Goal: Communication & Community: Answer question/provide support

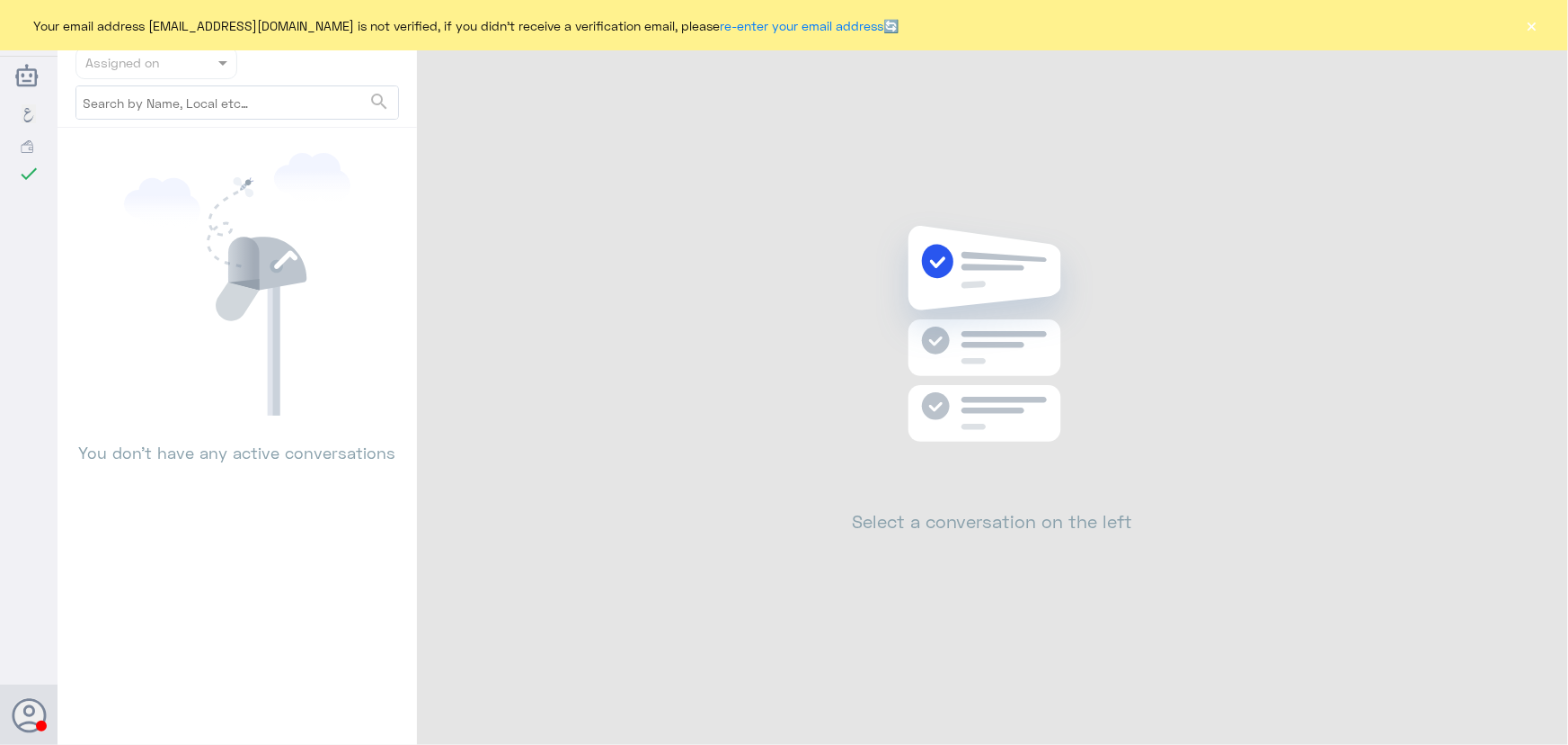
click at [1530, 25] on button "×" at bounding box center [1532, 25] width 18 height 18
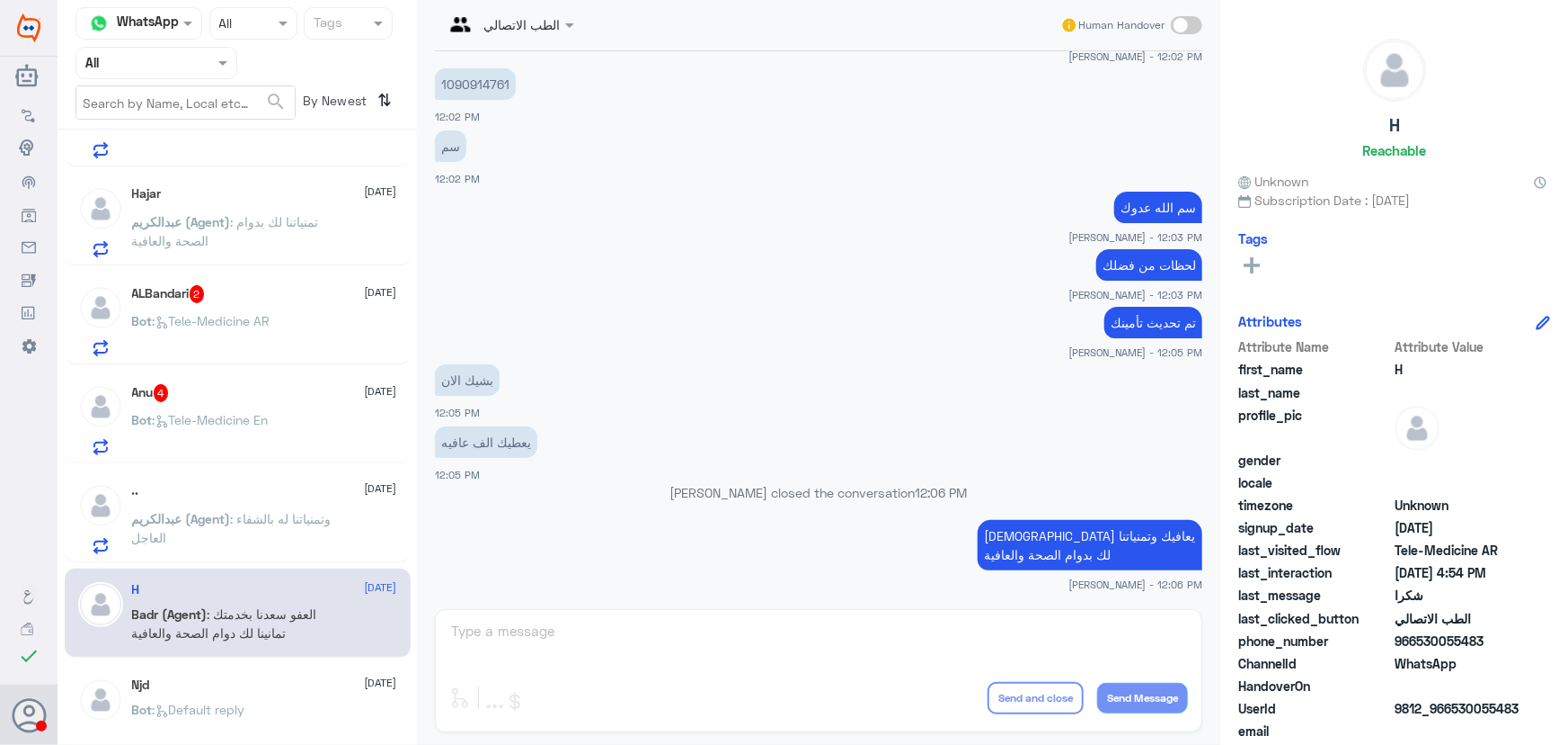
scroll to position [572, 0]
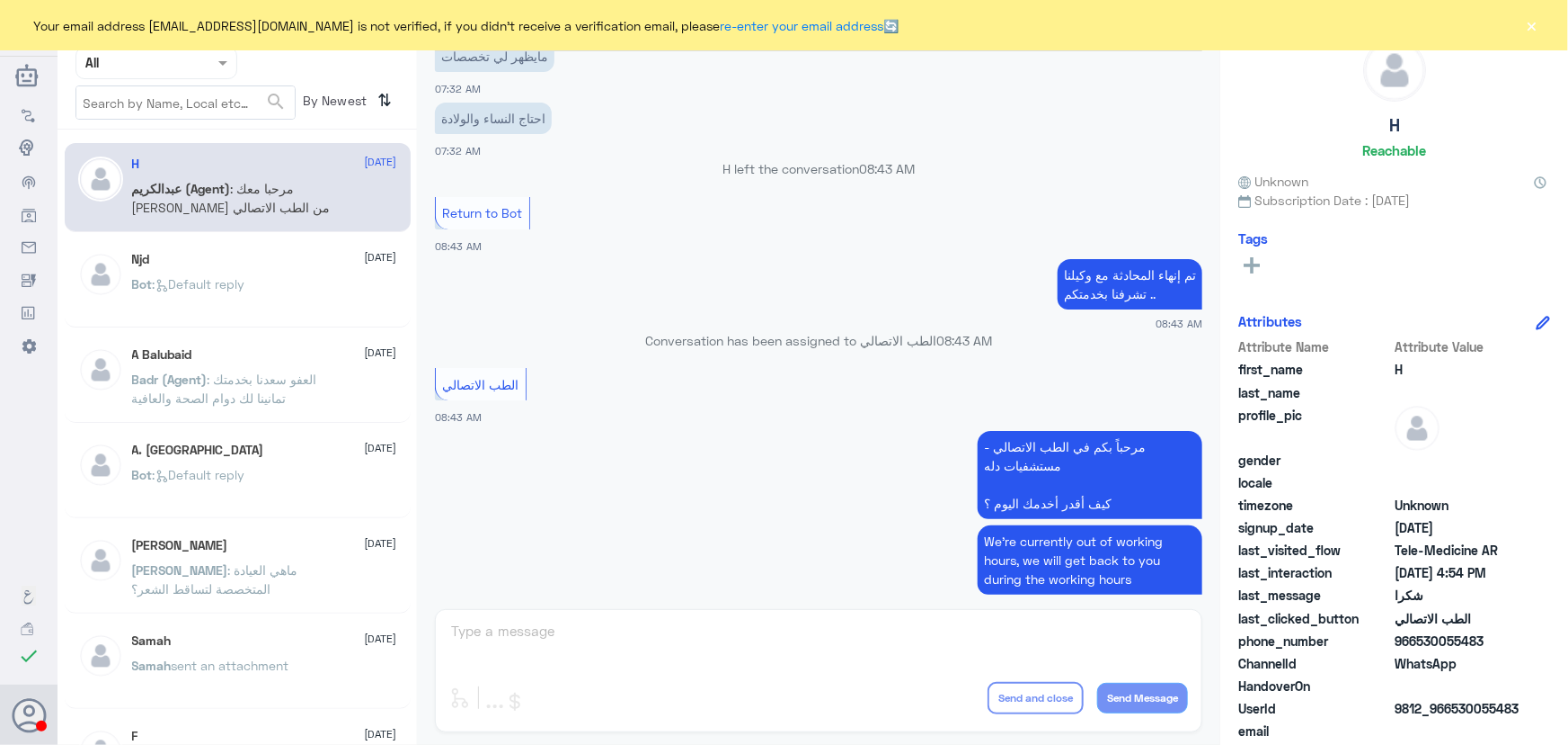
scroll to position [678, 0]
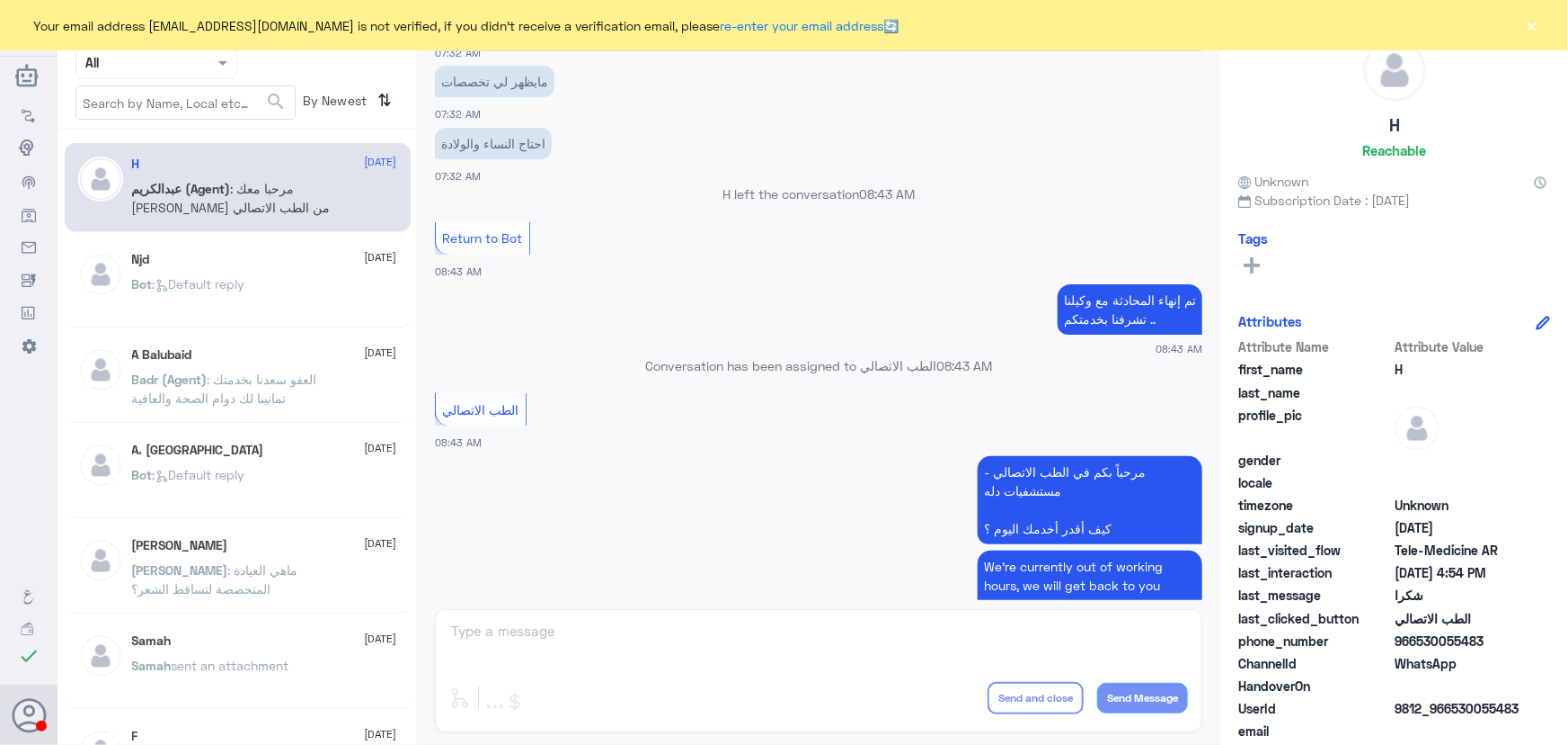
click at [1545, 30] on div "Your email address n_zaid@DallahHealth.com is not verified, if you didn't recei…" at bounding box center [784, 25] width 1568 height 50
click at [1541, 28] on div "Your email address [EMAIL_ADDRESS][DOMAIN_NAME] is not verified, if you didn't …" at bounding box center [784, 25] width 1568 height 50
click at [1539, 27] on button "×" at bounding box center [1532, 25] width 18 height 18
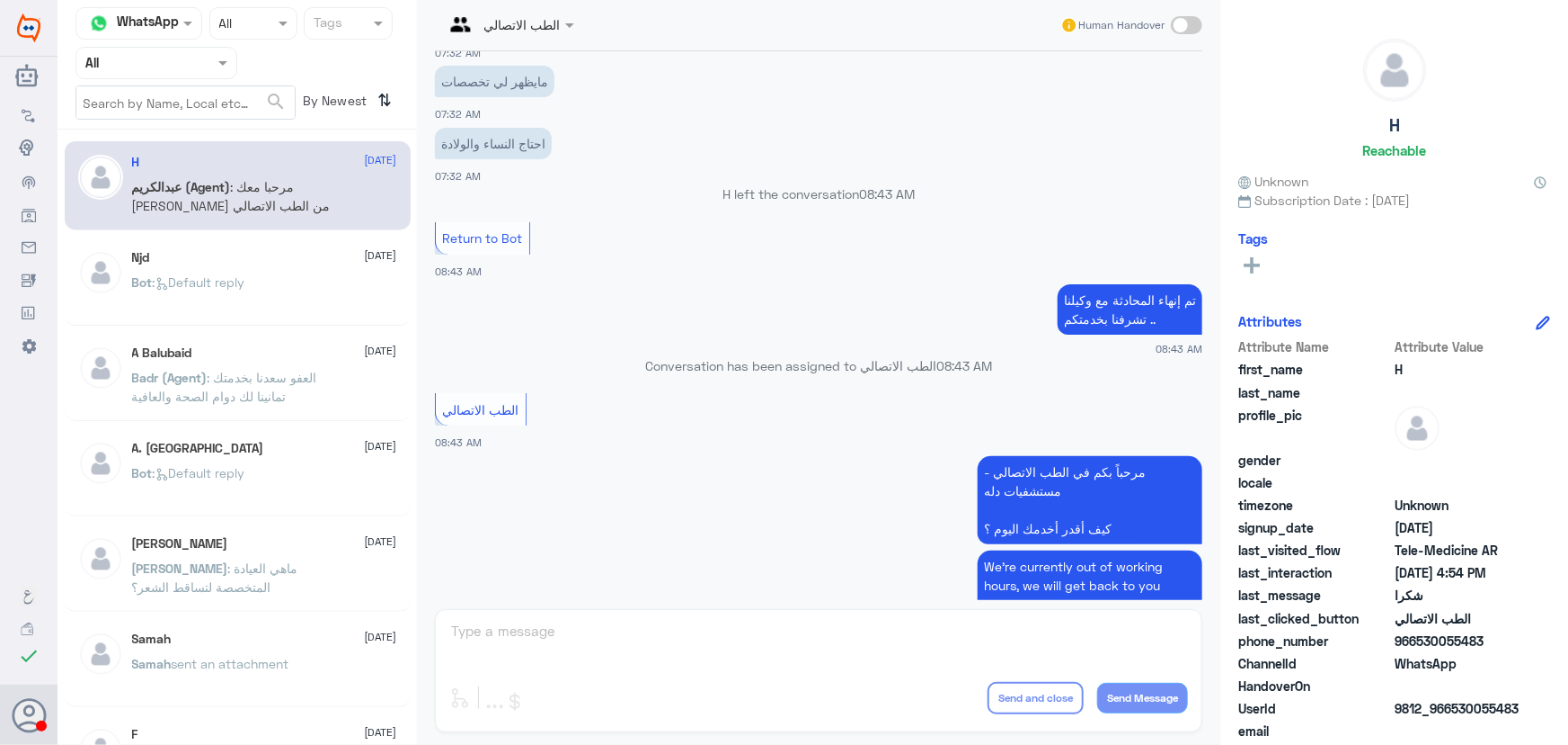
scroll to position [0, 0]
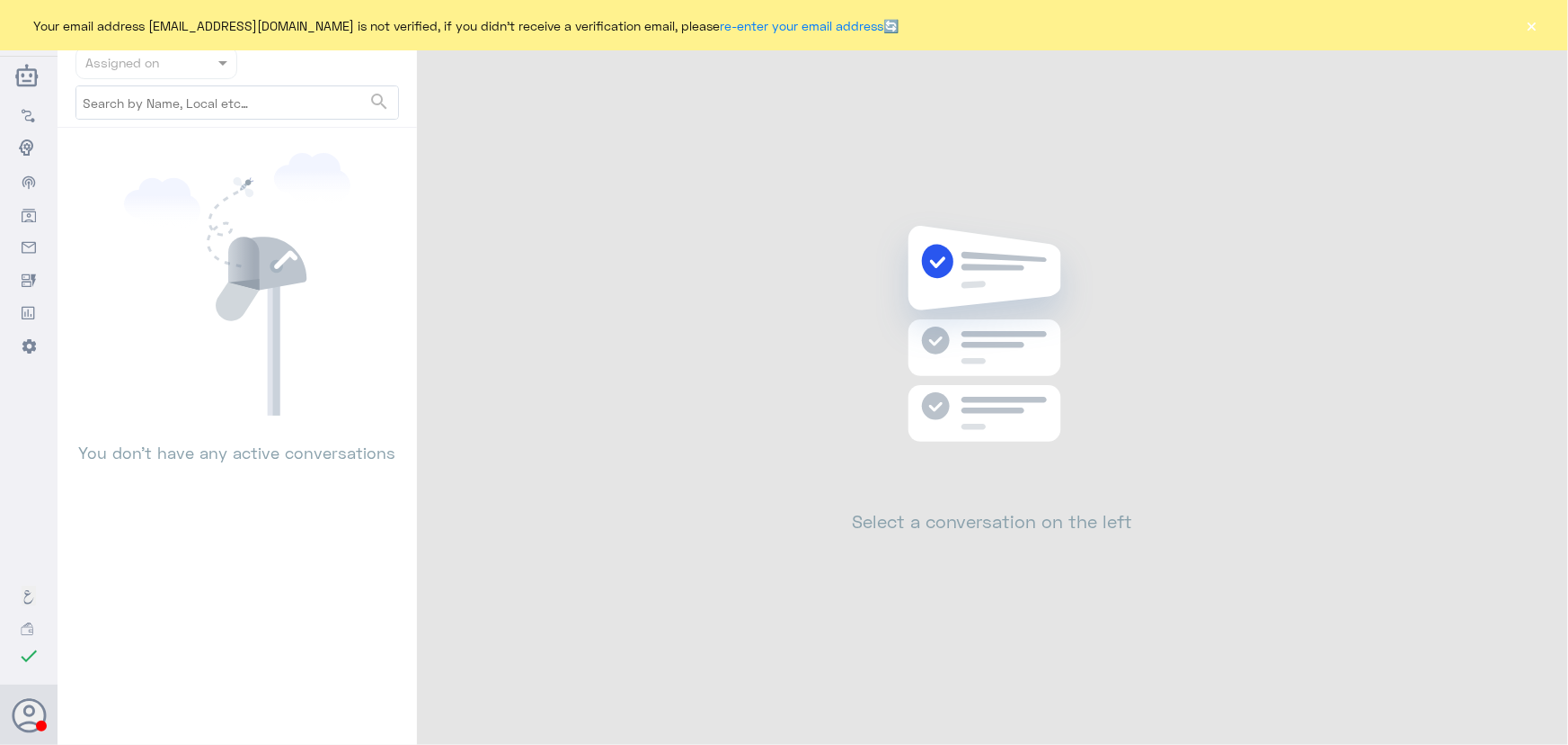
click at [1527, 23] on button "×" at bounding box center [1532, 25] width 18 height 18
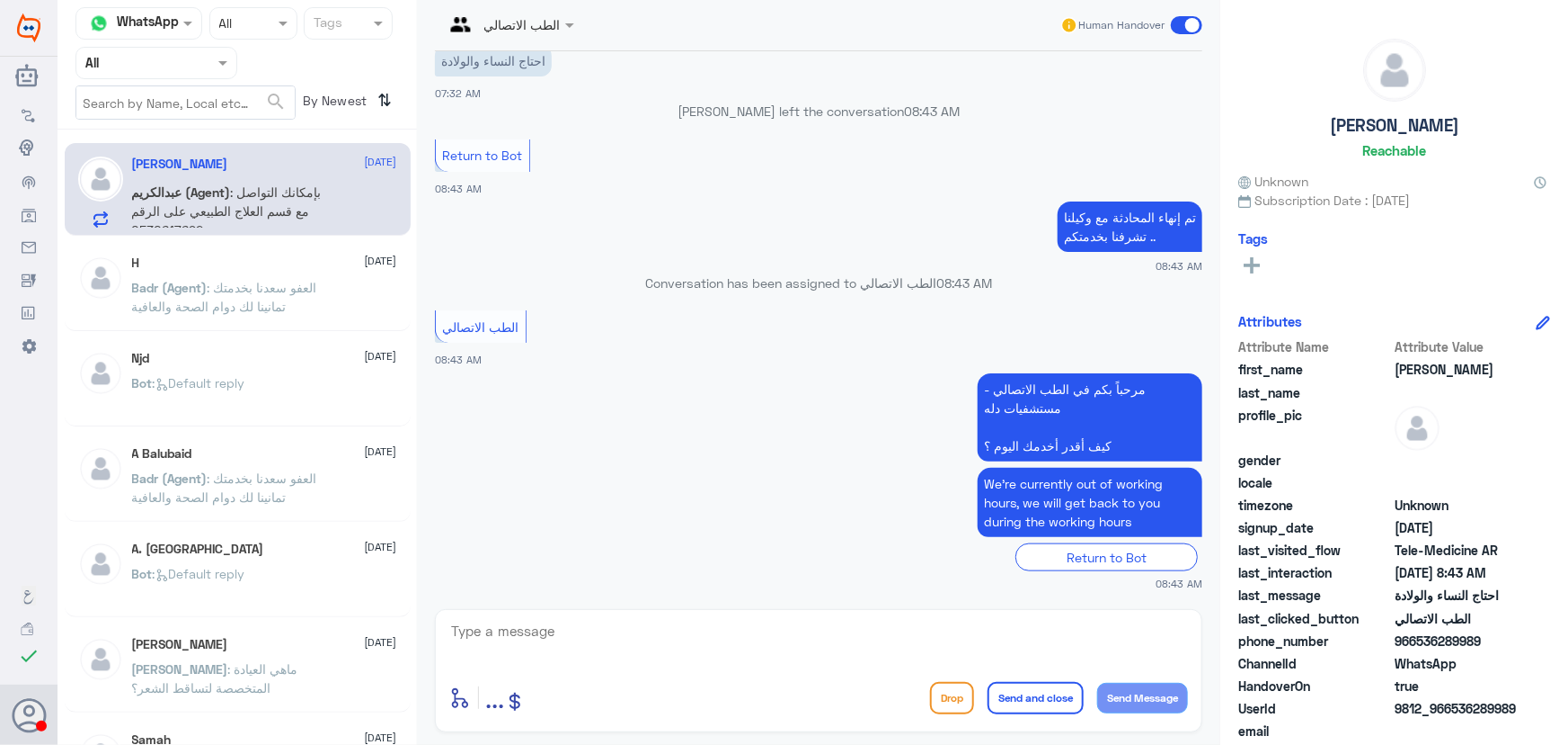
scroll to position [760, 0]
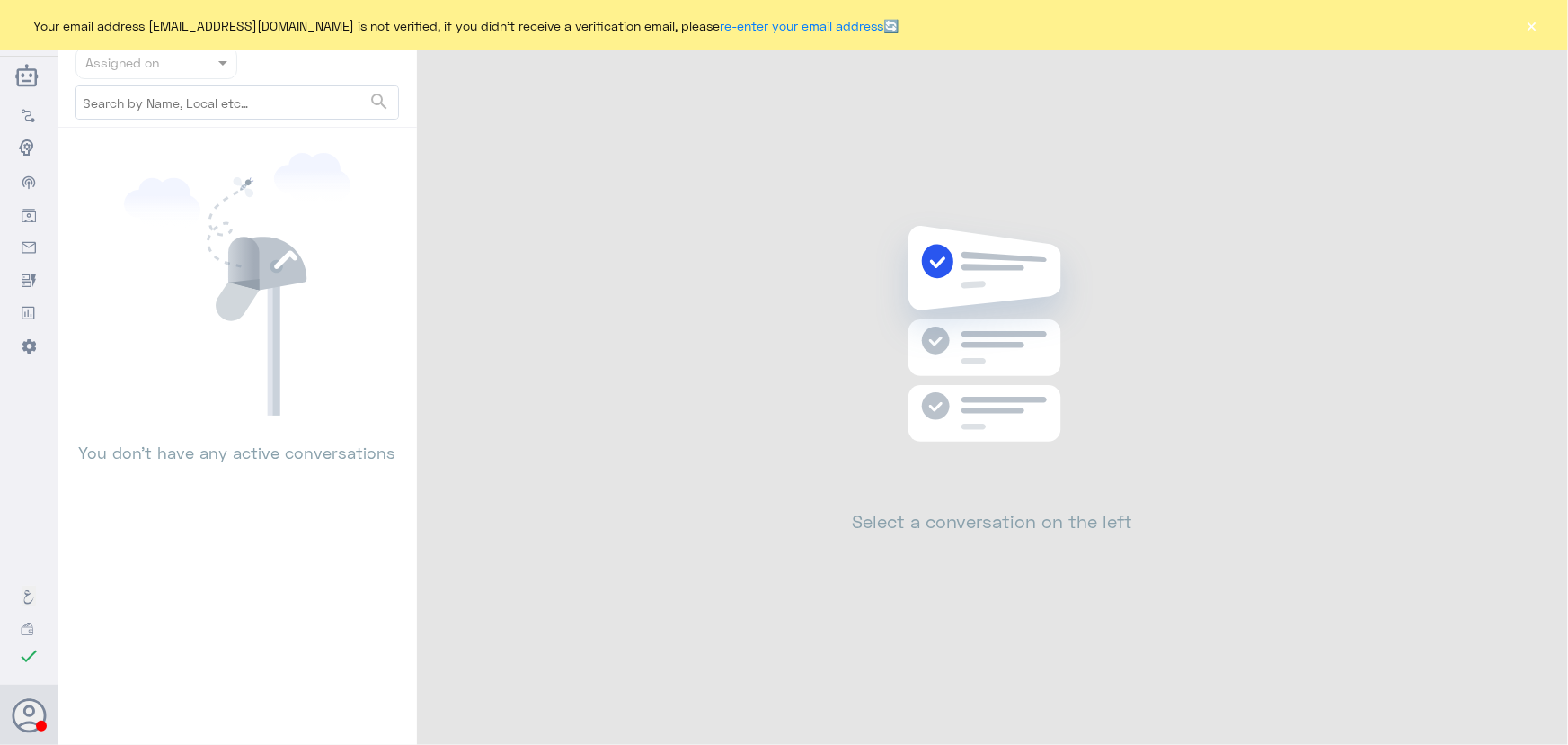
click at [1529, 32] on button "×" at bounding box center [1532, 25] width 18 height 18
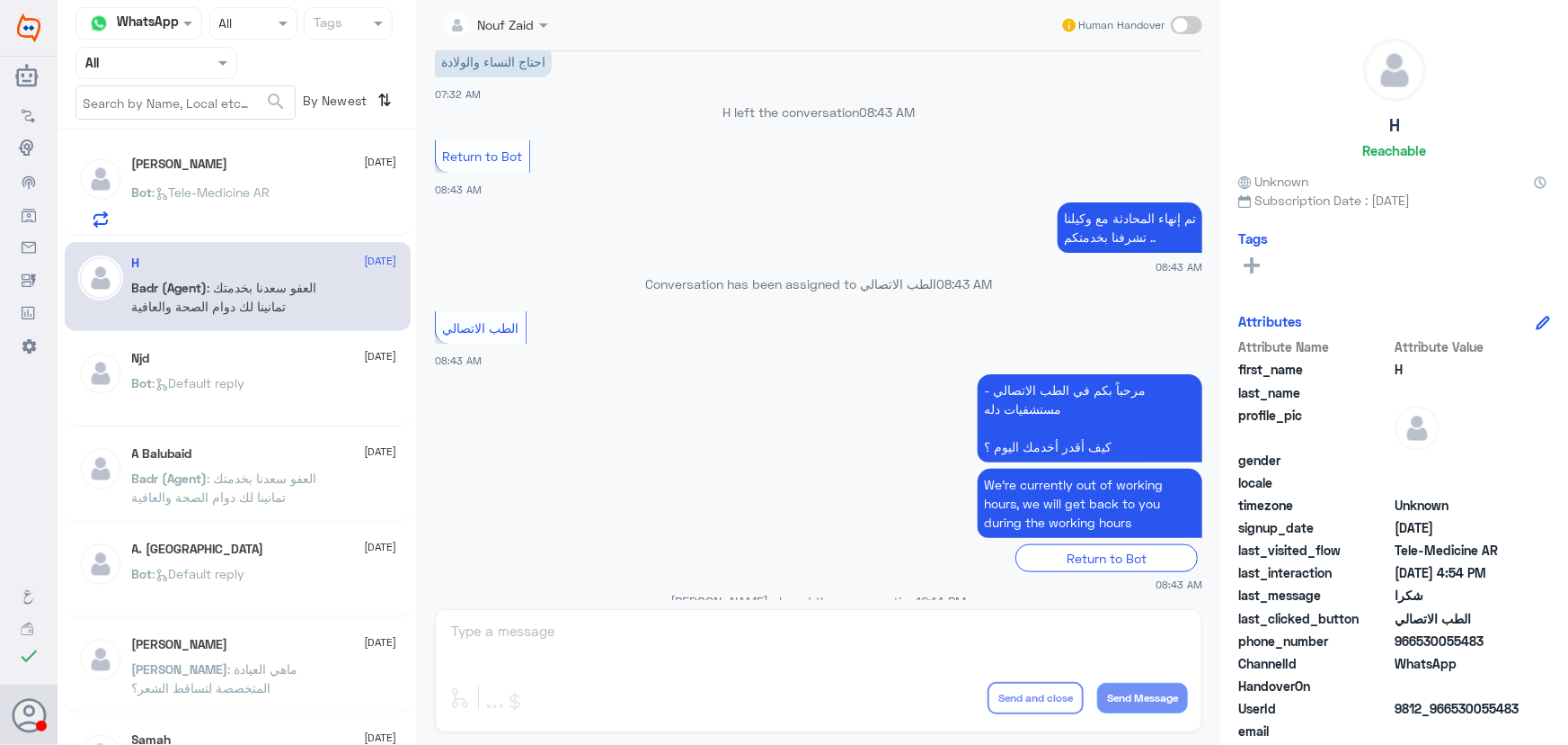
scroll to position [792, 0]
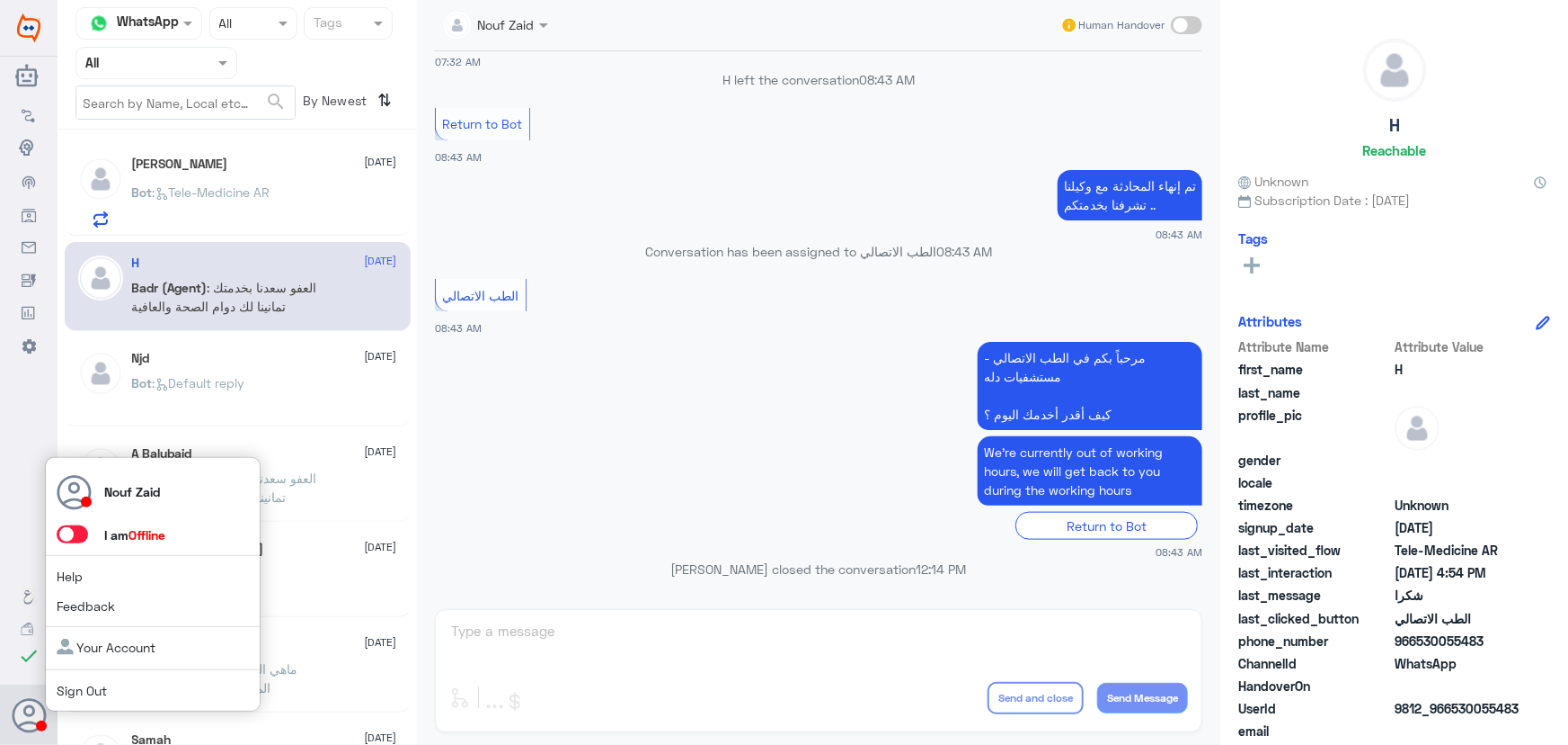
click at [76, 541] on span at bounding box center [72, 534] width 32 height 18
click at [0, 0] on input "checkbox" at bounding box center [0, 0] width 0 height 0
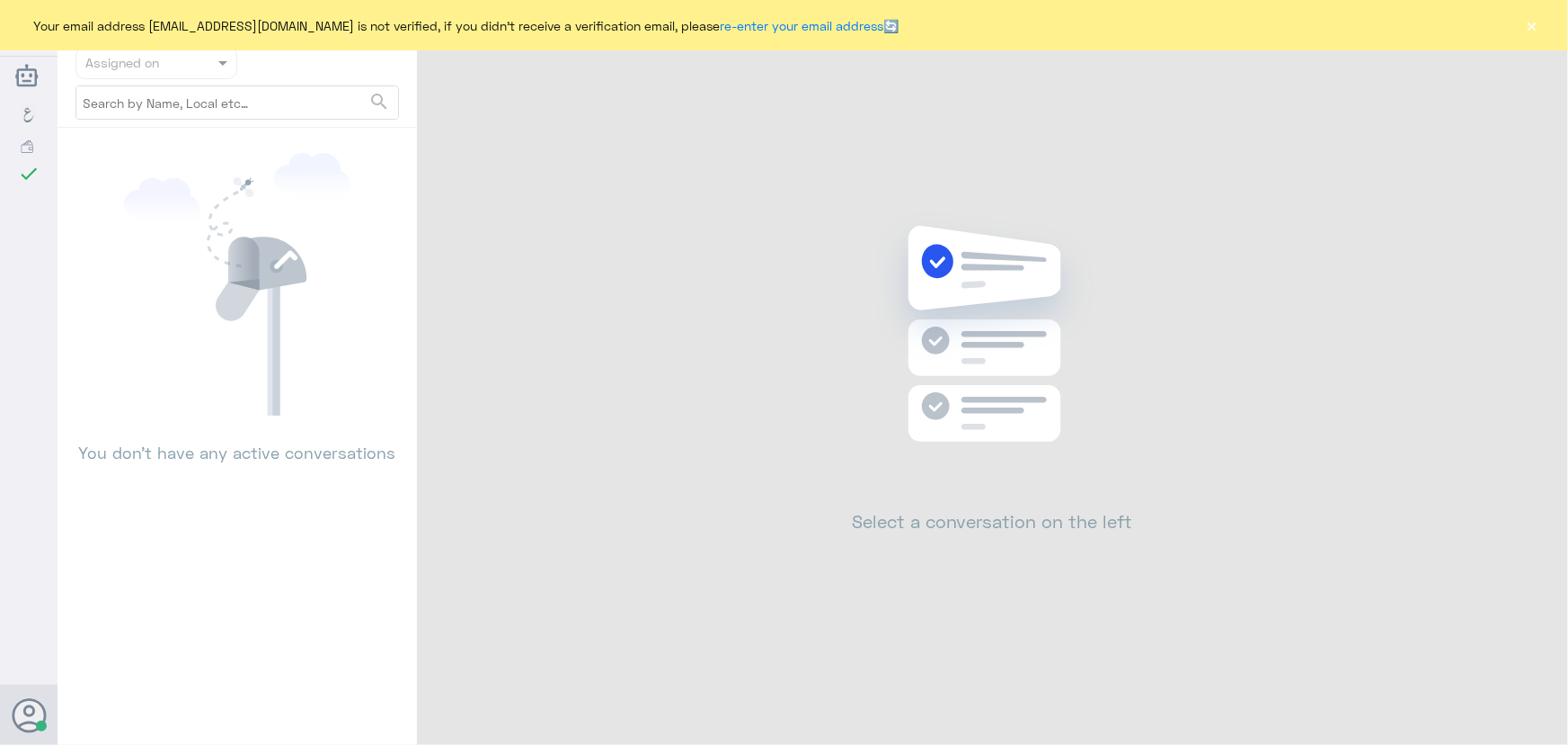
click at [1541, 23] on div "Your email address [EMAIL_ADDRESS][DOMAIN_NAME] is not verified, if you didn't …" at bounding box center [784, 25] width 1568 height 50
click at [1534, 25] on button "×" at bounding box center [1532, 25] width 18 height 18
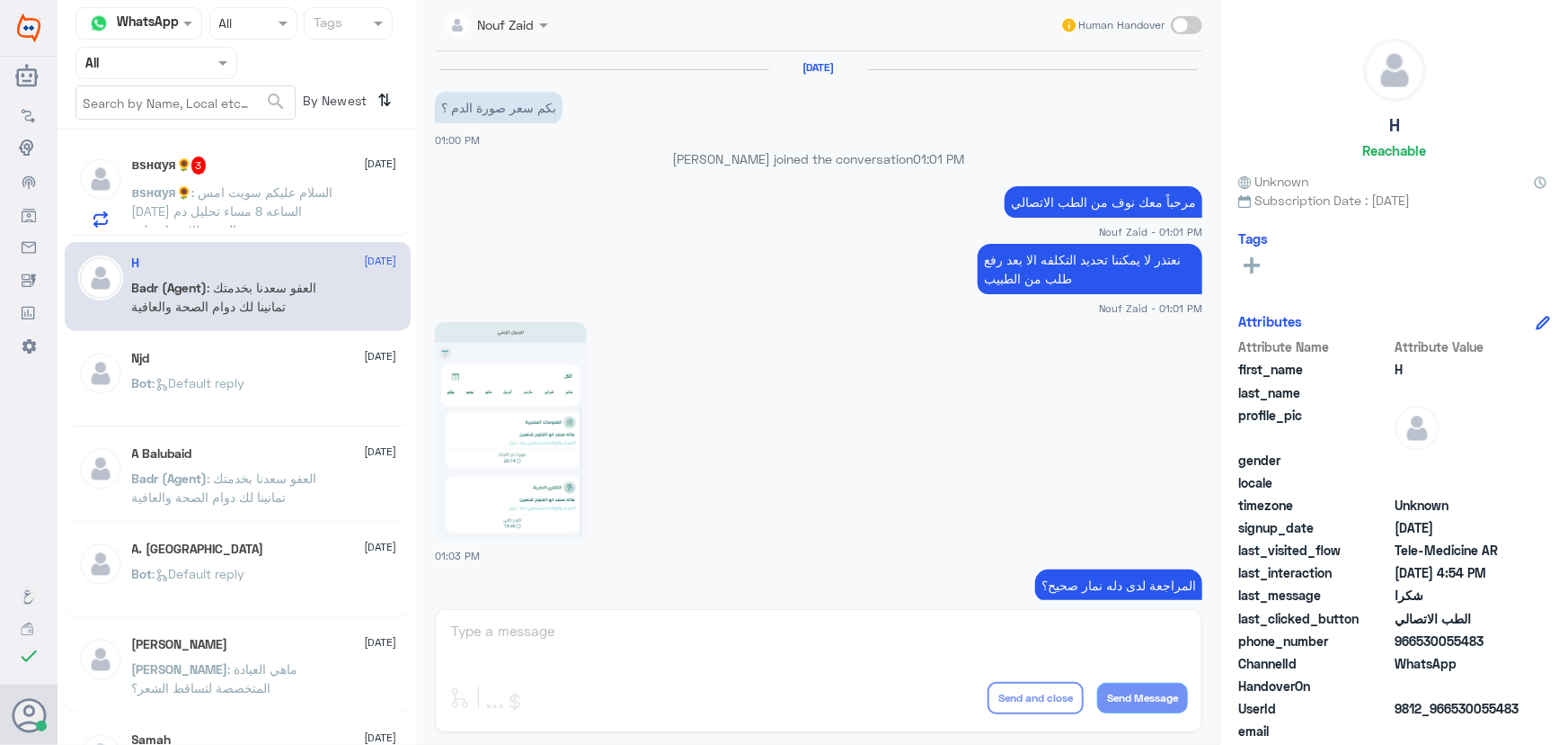
scroll to position [1283, 0]
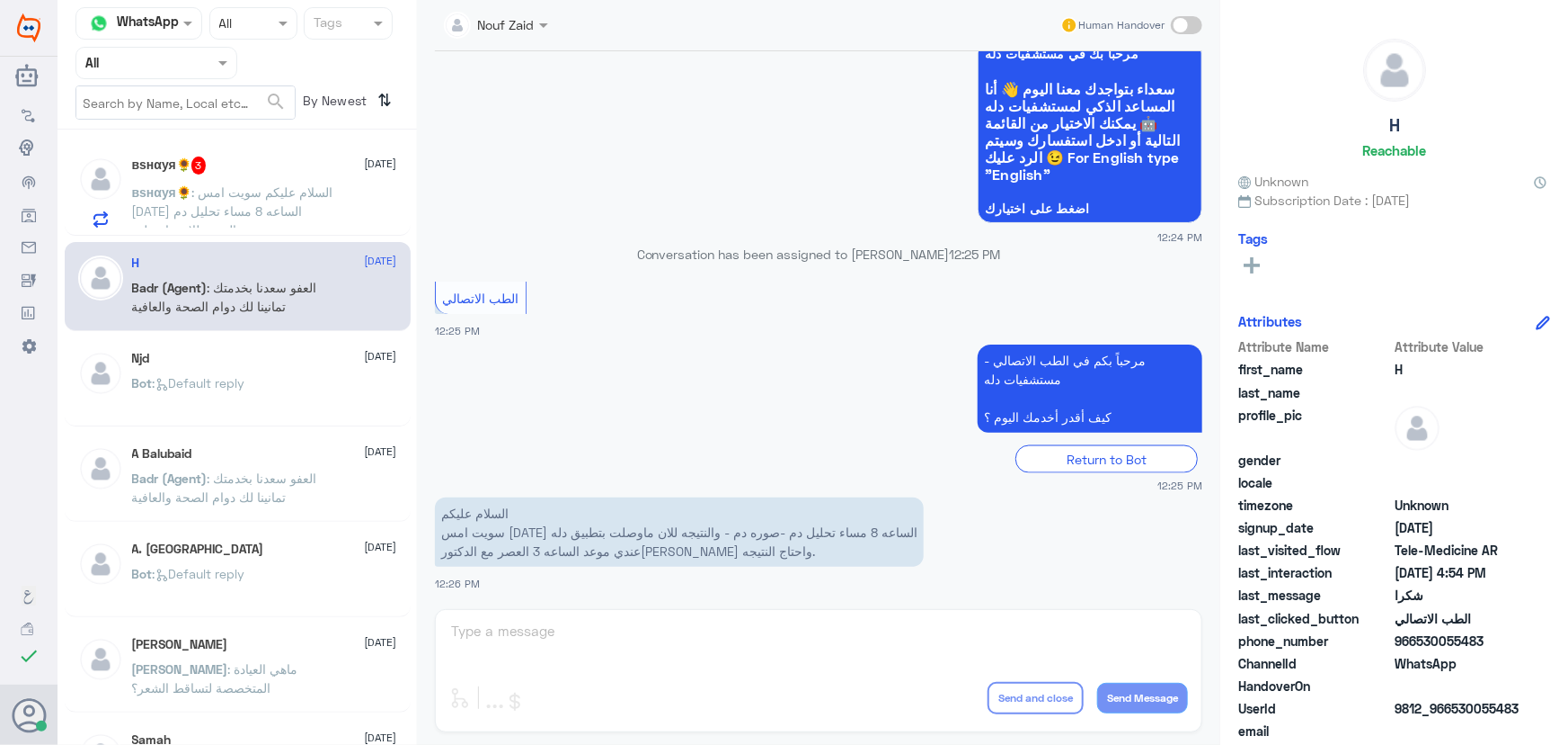
click at [259, 211] on span ": السلام عليكم سويت امس السبت الساعه 8 مساء تحليل دم -صوره دم - والنتيجه للان م…" at bounding box center [233, 239] width 201 height 110
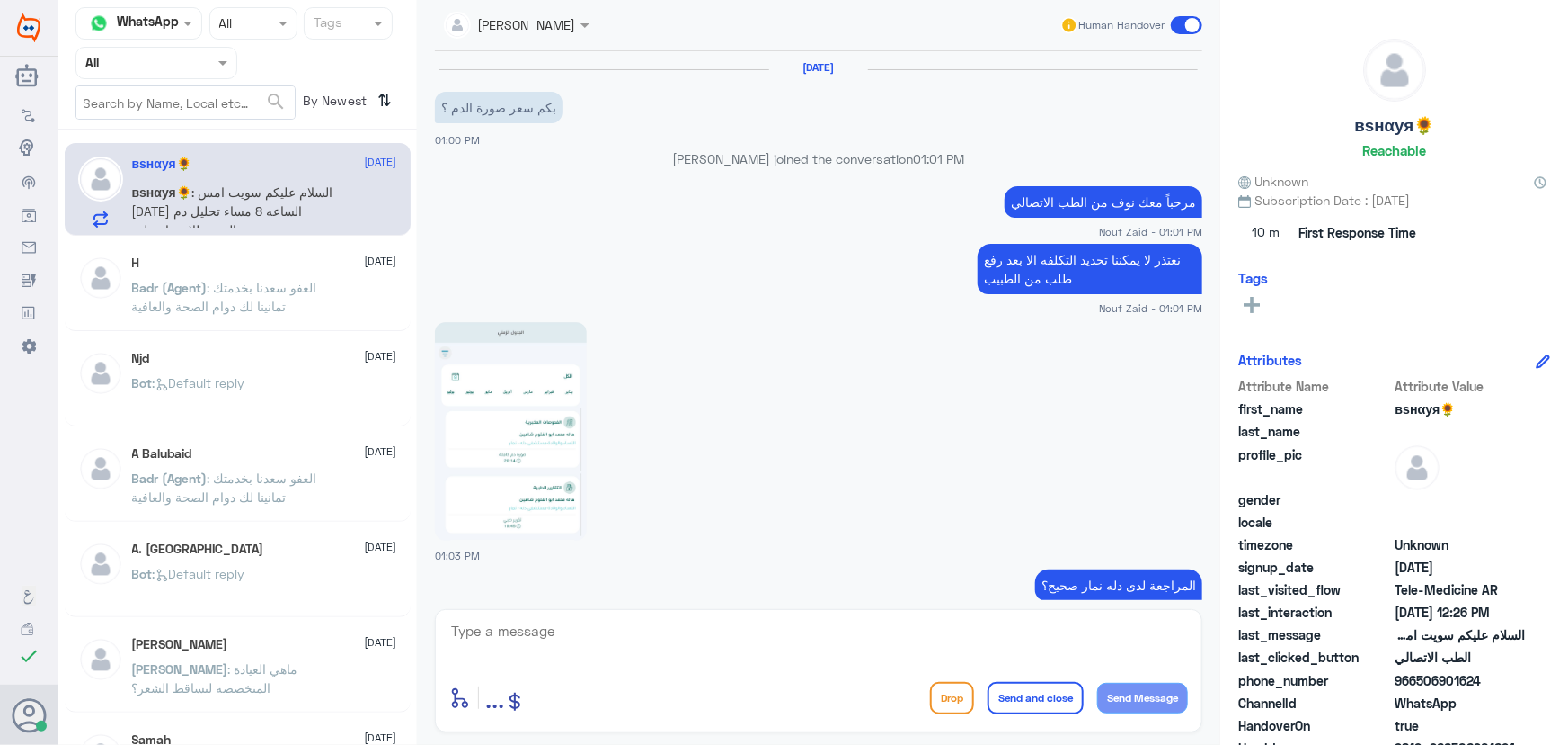
scroll to position [1283, 0]
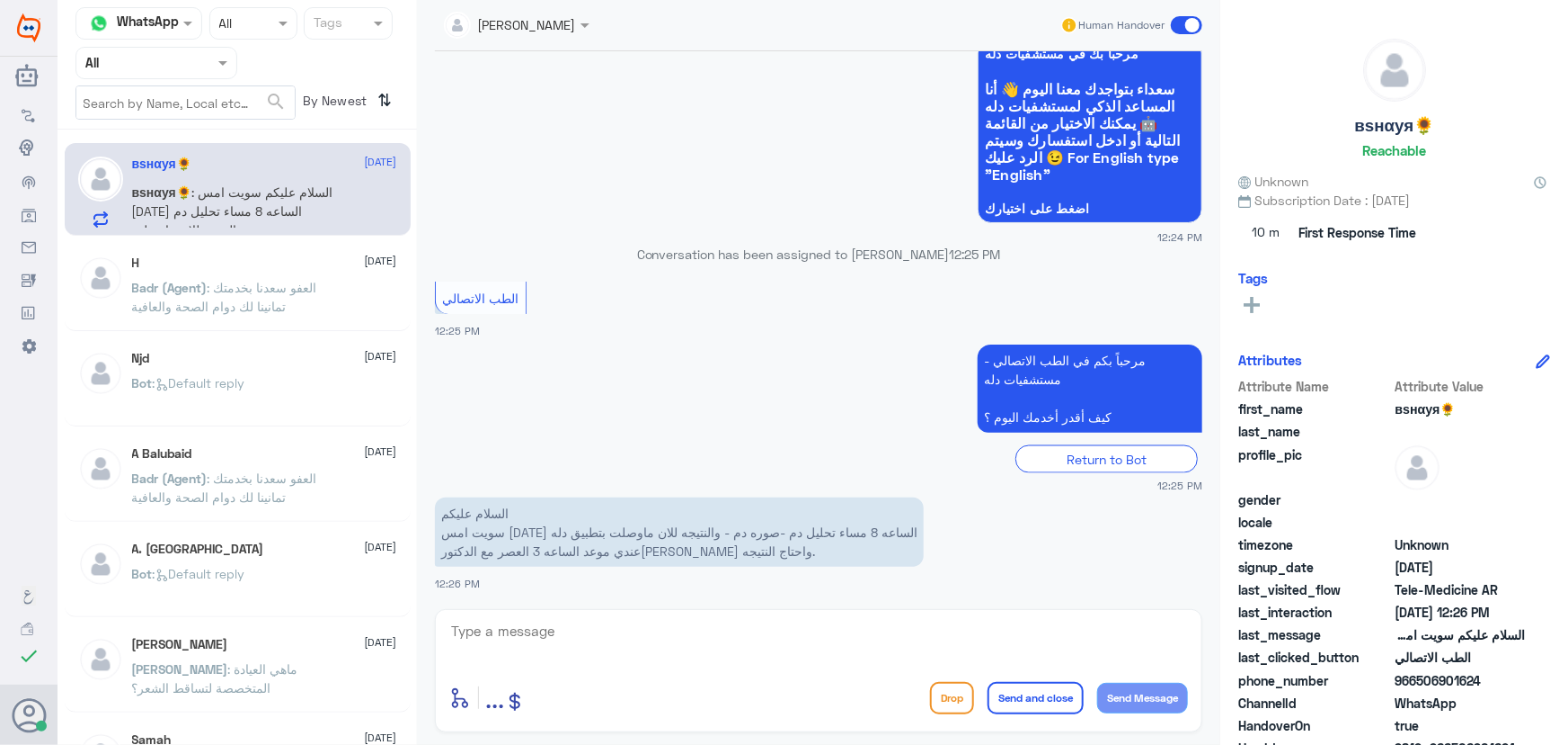
click at [568, 624] on textarea at bounding box center [819, 640] width 739 height 44
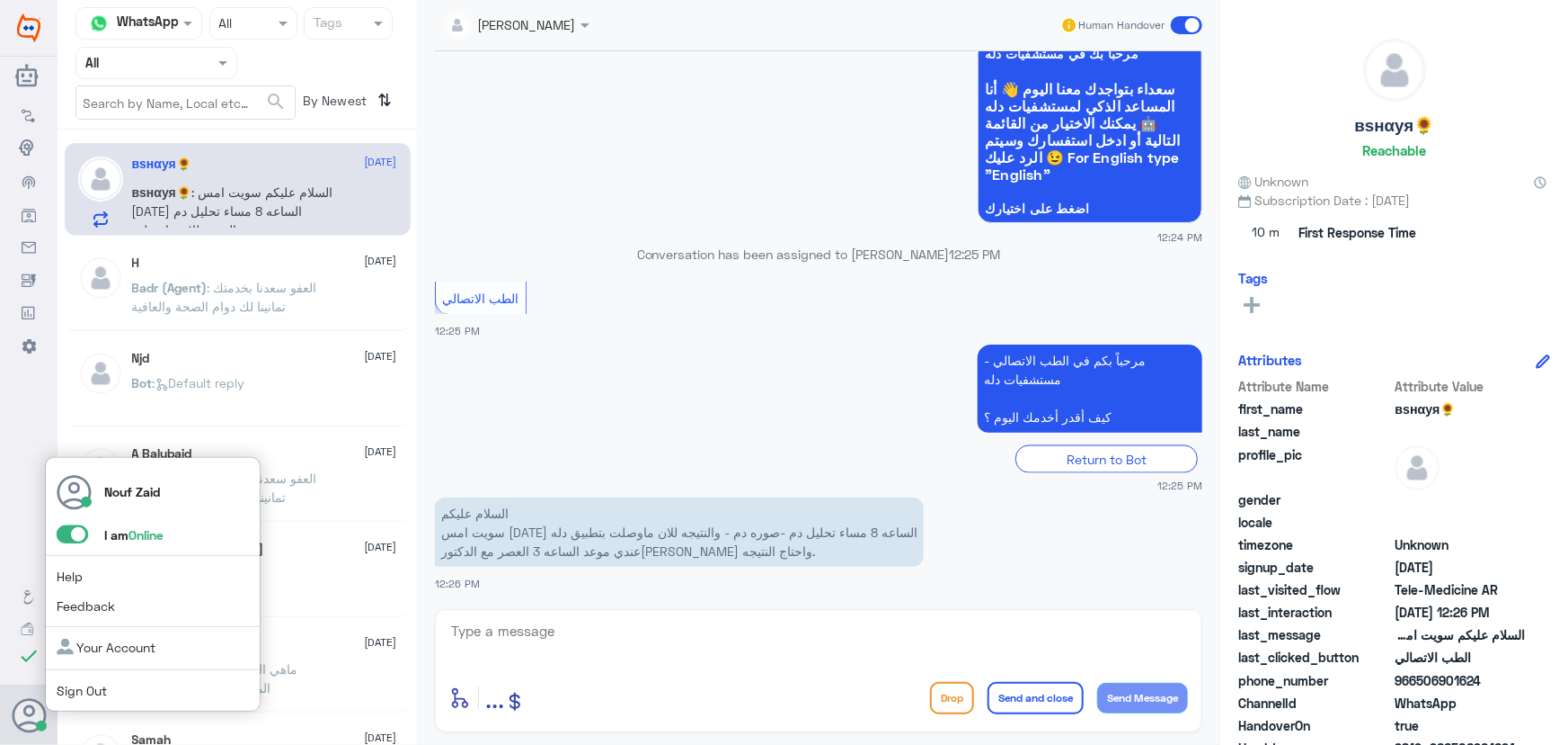
click at [65, 535] on span at bounding box center [72, 534] width 32 height 18
click at [0, 0] on input "checkbox" at bounding box center [0, 0] width 0 height 0
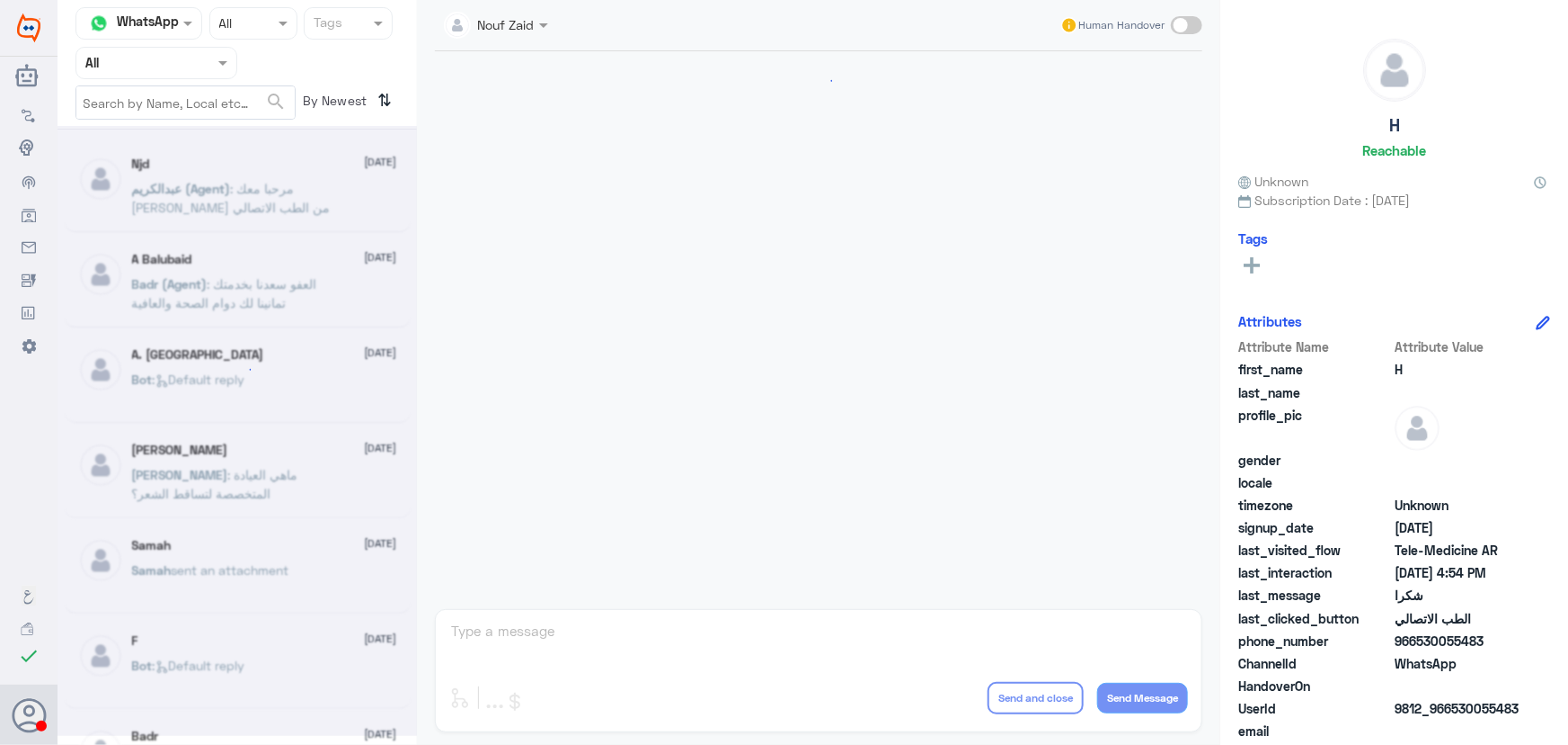
scroll to position [857, 0]
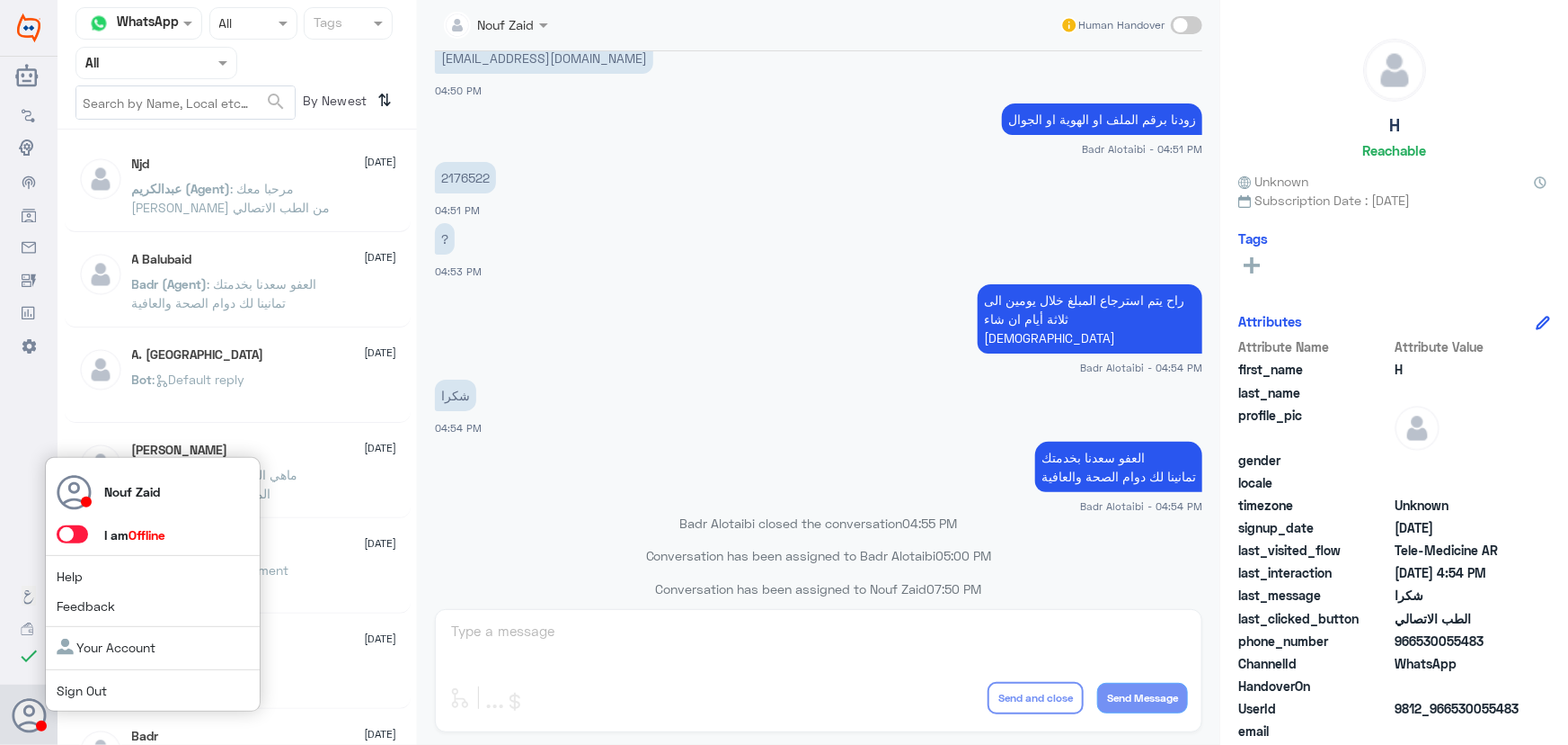
click at [72, 539] on span at bounding box center [72, 534] width 32 height 18
click at [0, 0] on input "checkbox" at bounding box center [0, 0] width 0 height 0
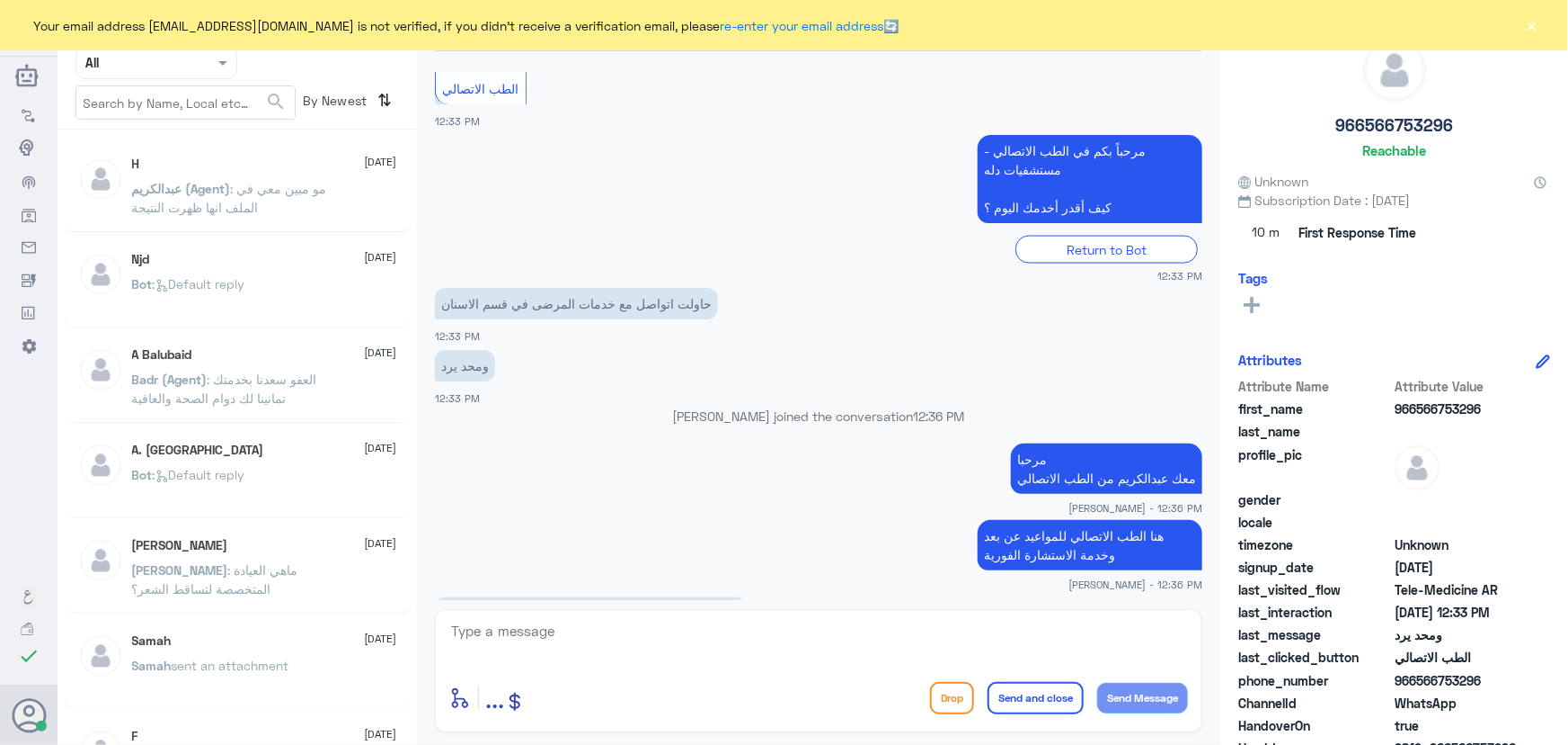
scroll to position [1425, 0]
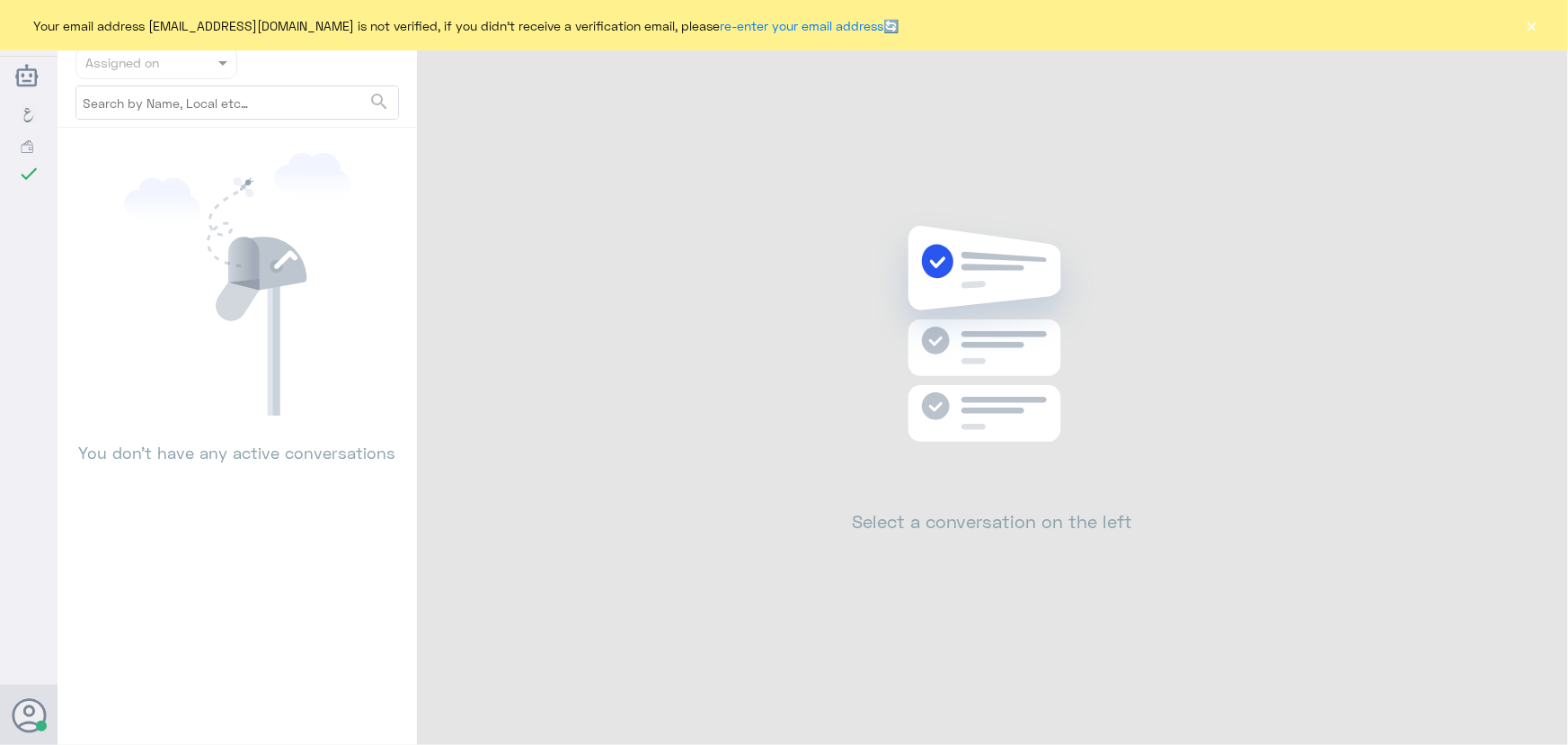
click at [1524, 26] on div "Your email address [EMAIL_ADDRESS][DOMAIN_NAME] is not verified, if you didn't …" at bounding box center [784, 25] width 1568 height 50
click at [1528, 28] on button "×" at bounding box center [1532, 25] width 18 height 18
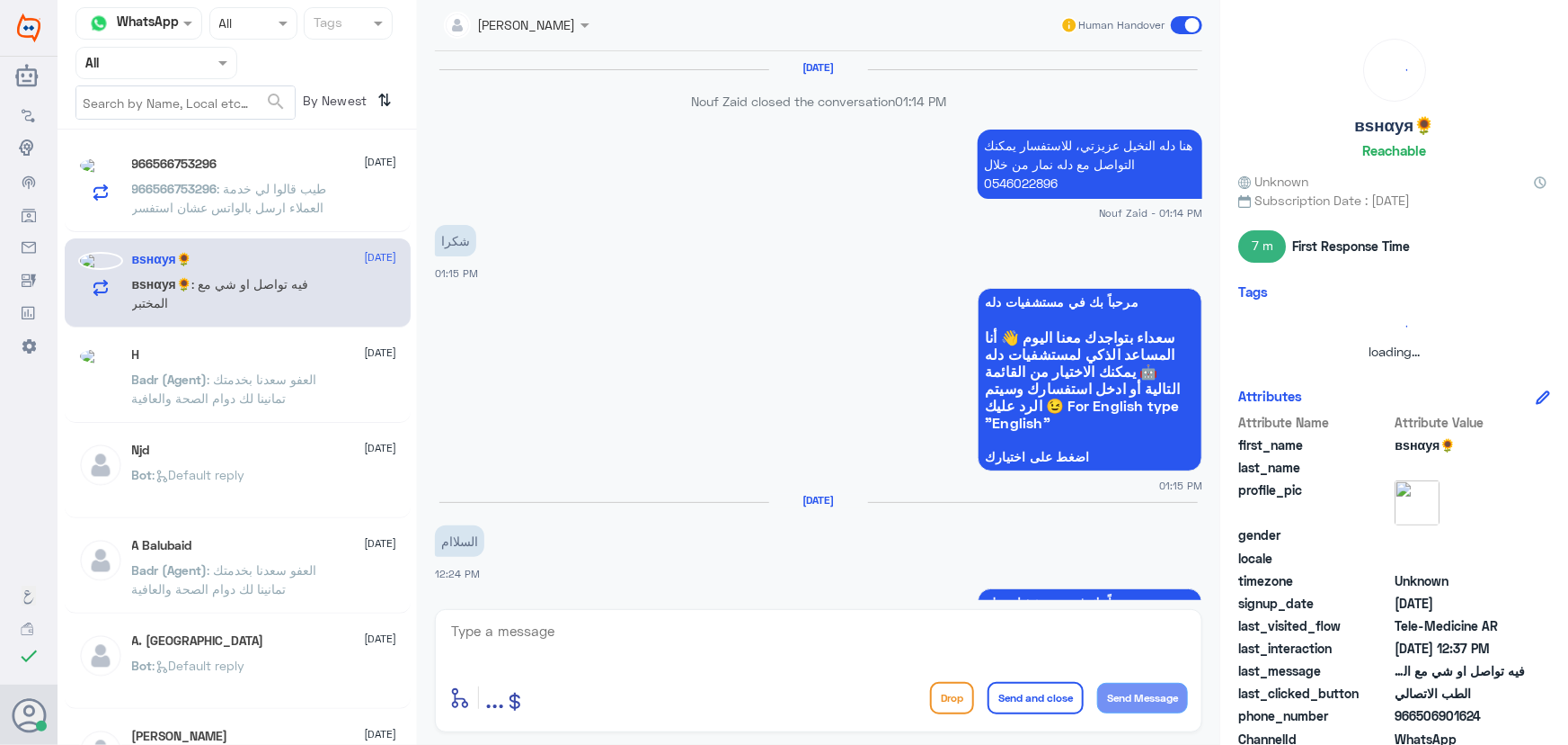
scroll to position [1190, 0]
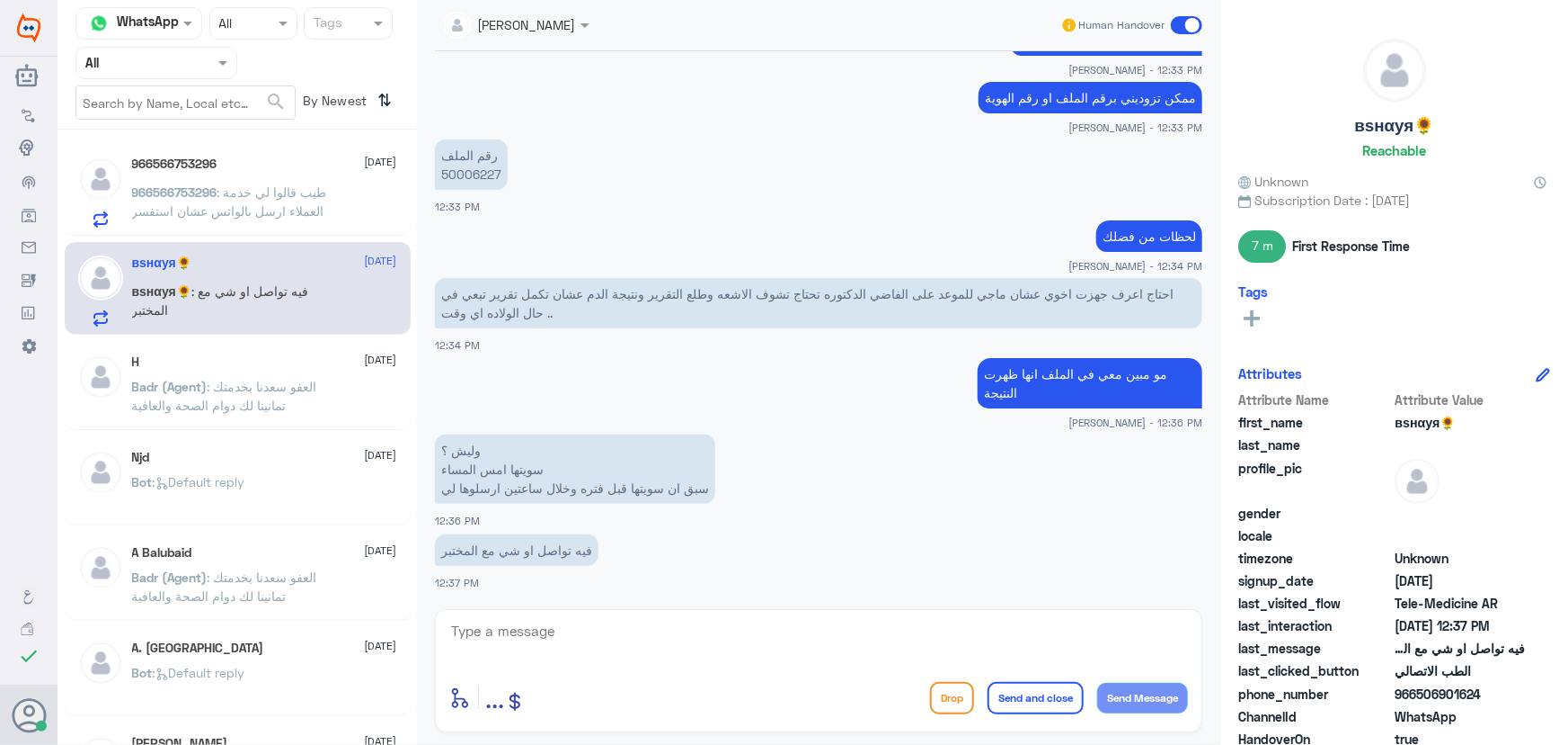
click at [257, 225] on p "966566753296 : طيب قالوا لي خدمة العملاء ارسل بالواتس عشان استفسر" at bounding box center [233, 205] width 202 height 45
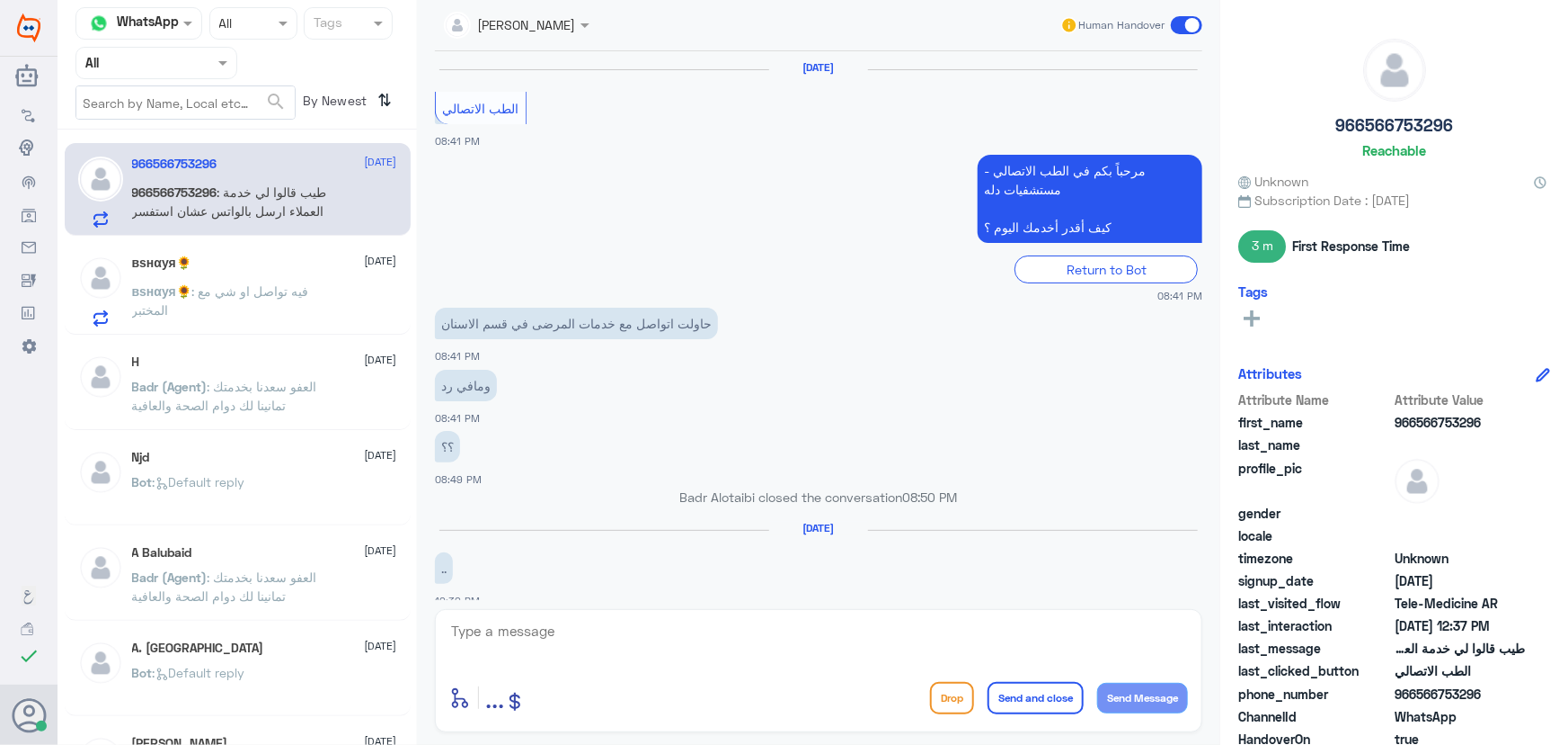
scroll to position [1120, 0]
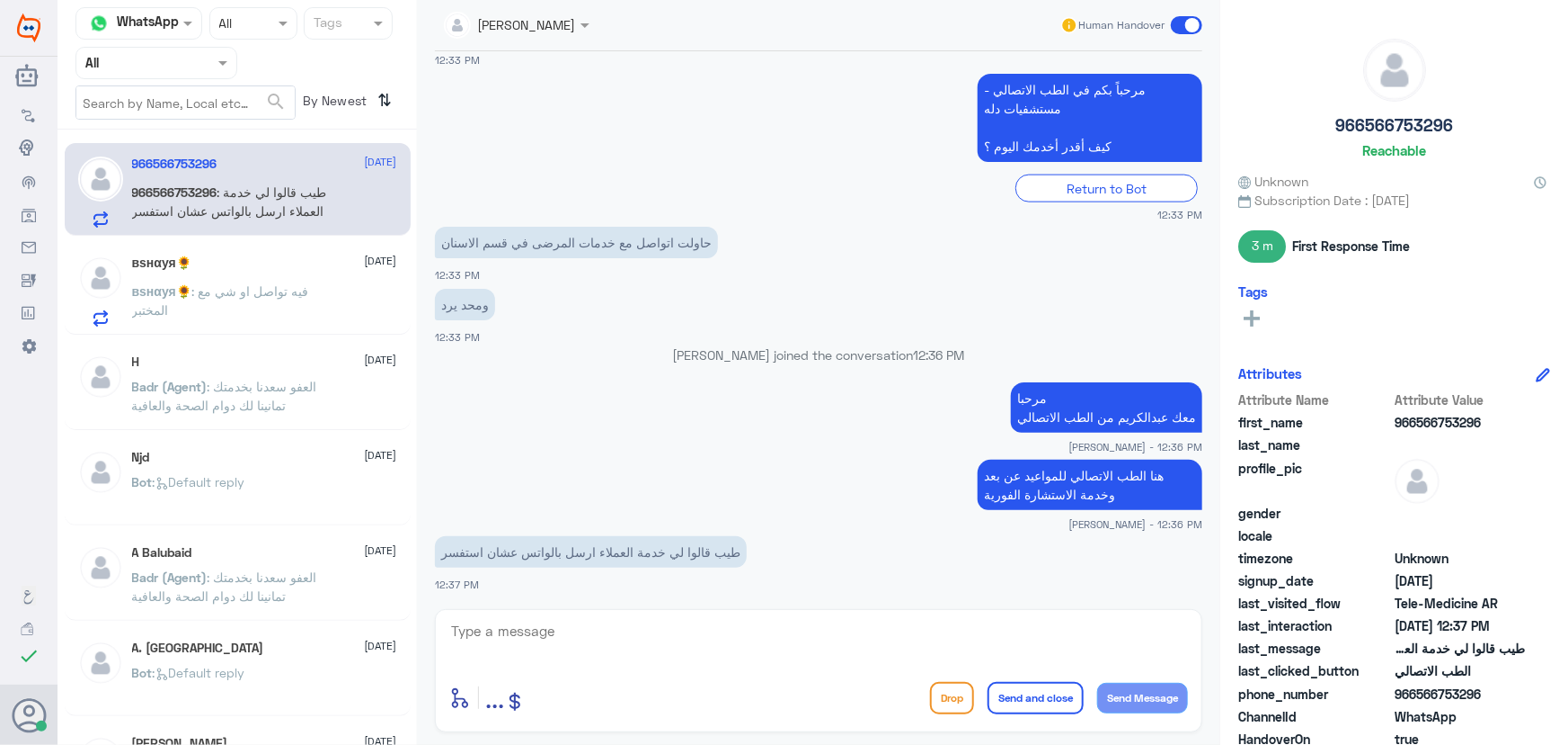
click at [246, 288] on span ": فيه تواصل او شي مع المختبر" at bounding box center [220, 300] width 177 height 35
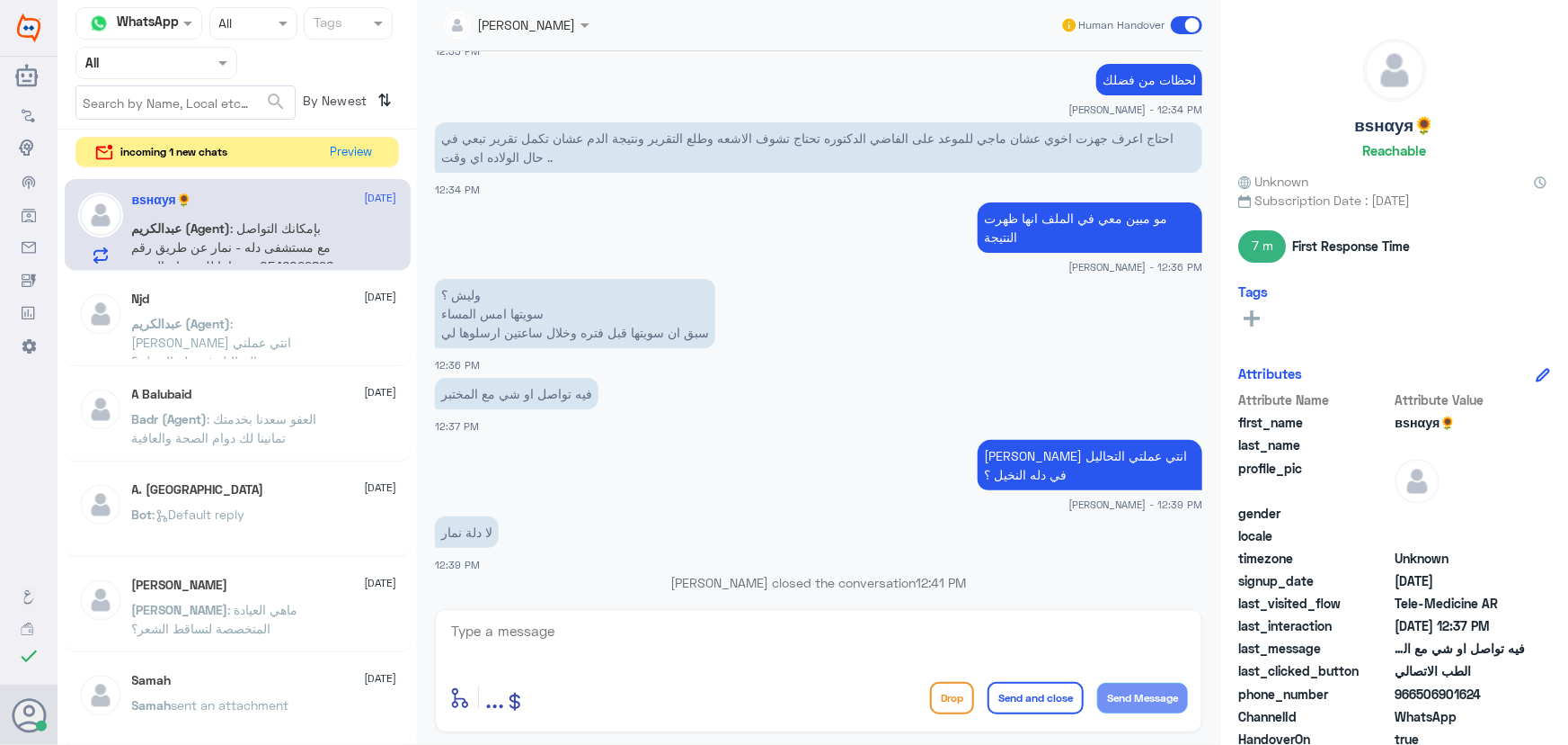
scroll to position [1419, 0]
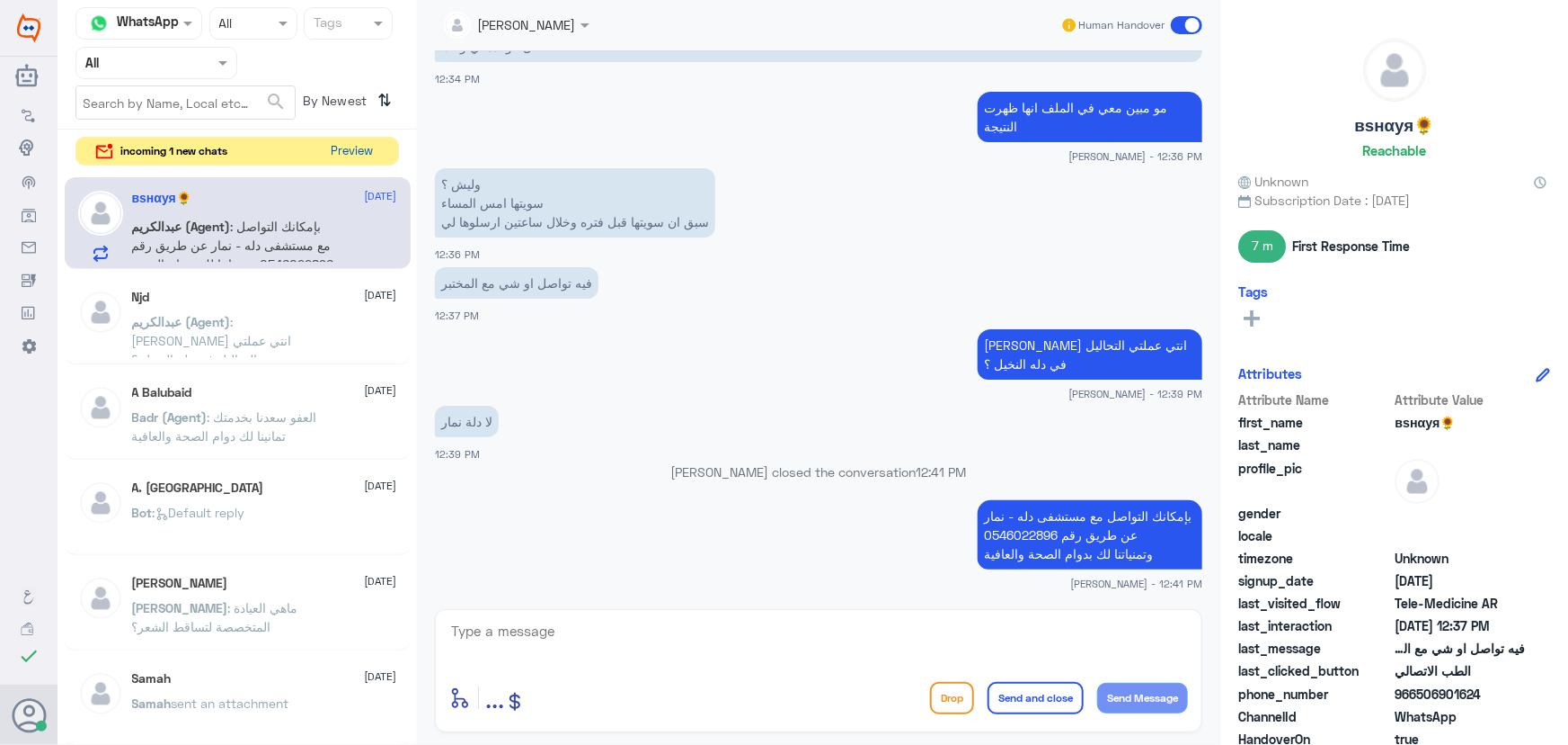
click at [346, 147] on button "Preview" at bounding box center [352, 151] width 56 height 28
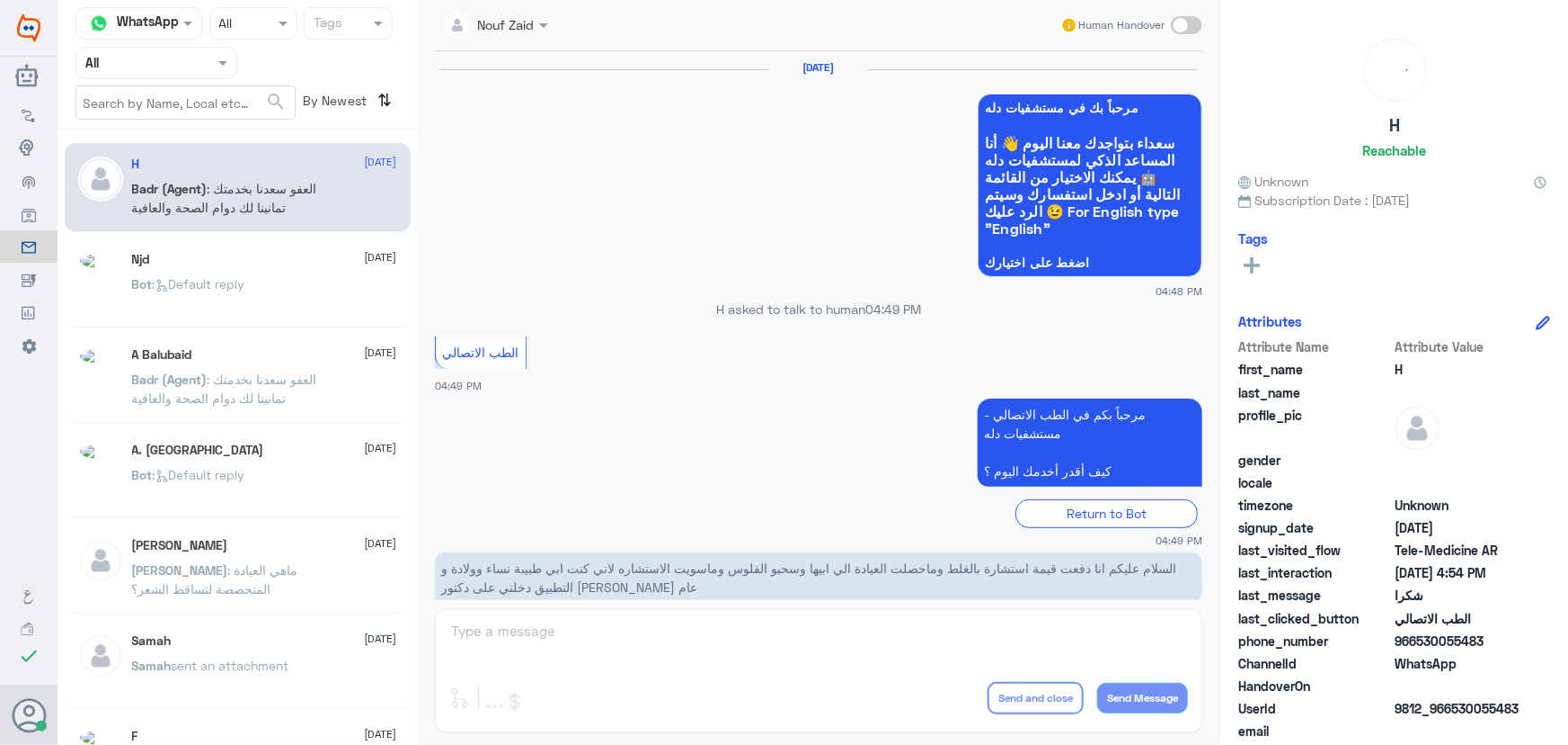
scroll to position [857, 0]
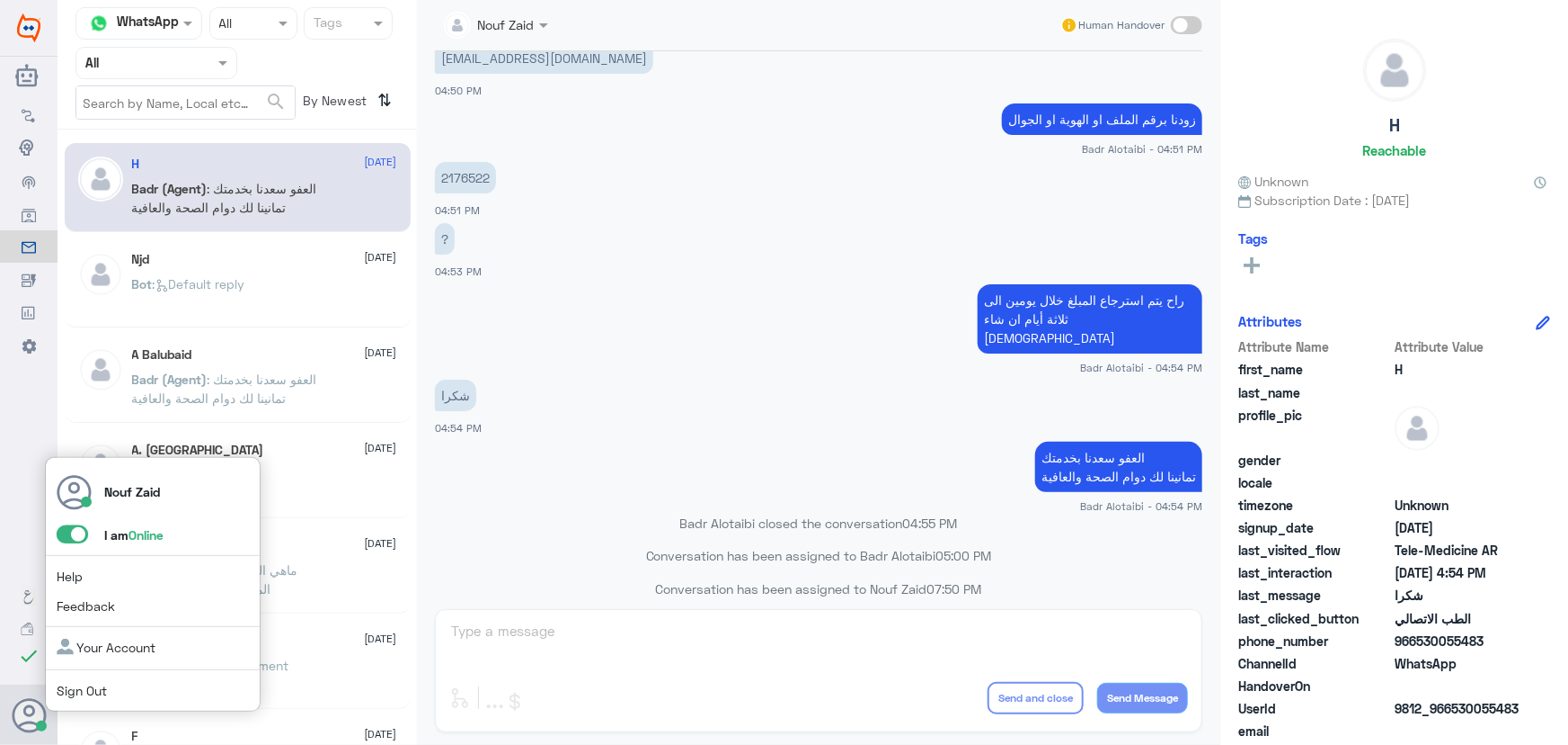
click at [63, 529] on span at bounding box center [72, 534] width 32 height 18
click at [0, 0] on input "checkbox" at bounding box center [0, 0] width 0 height 0
click at [81, 529] on span at bounding box center [72, 534] width 32 height 18
click at [0, 0] on input "checkbox" at bounding box center [0, 0] width 0 height 0
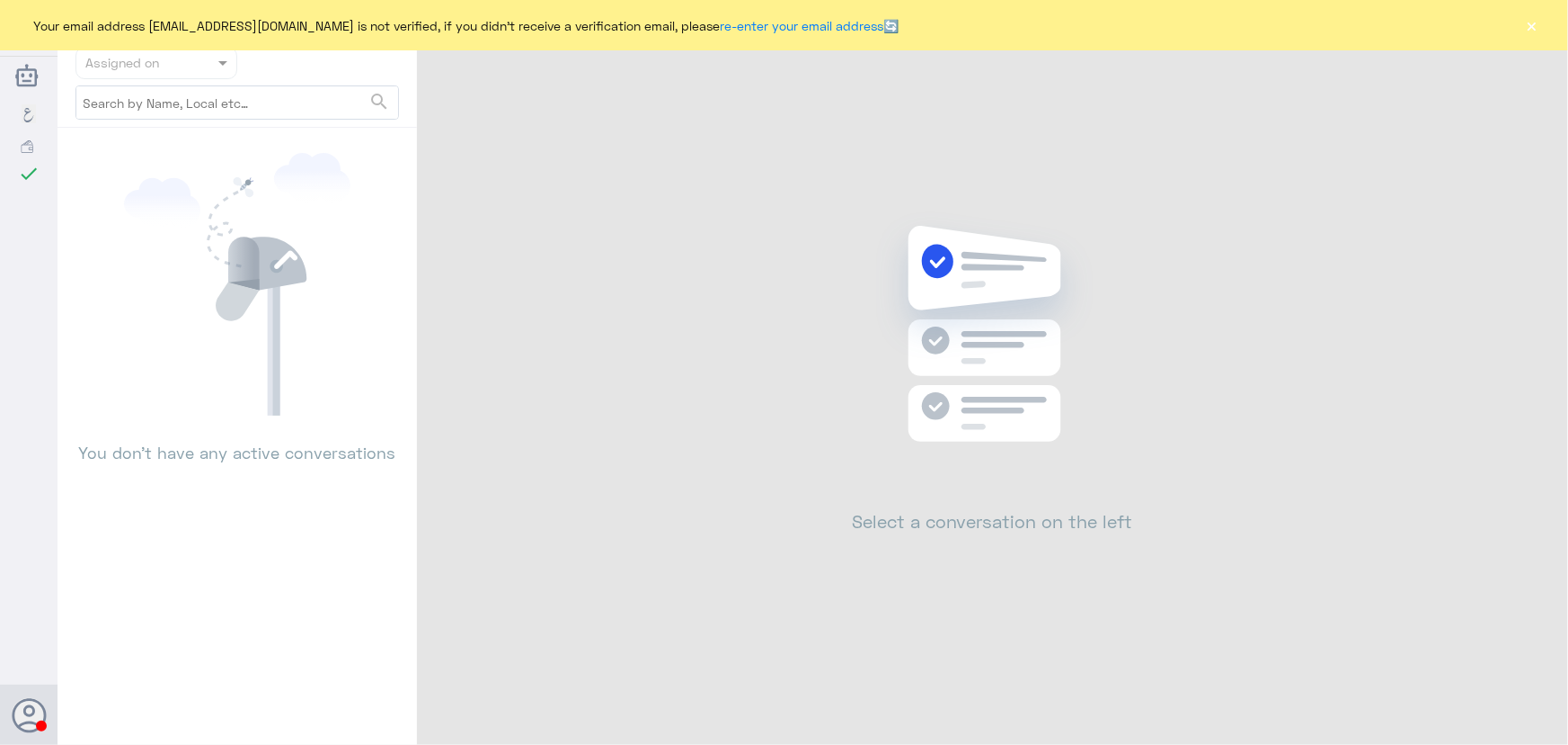
click at [1534, 29] on button "×" at bounding box center [1532, 25] width 18 height 18
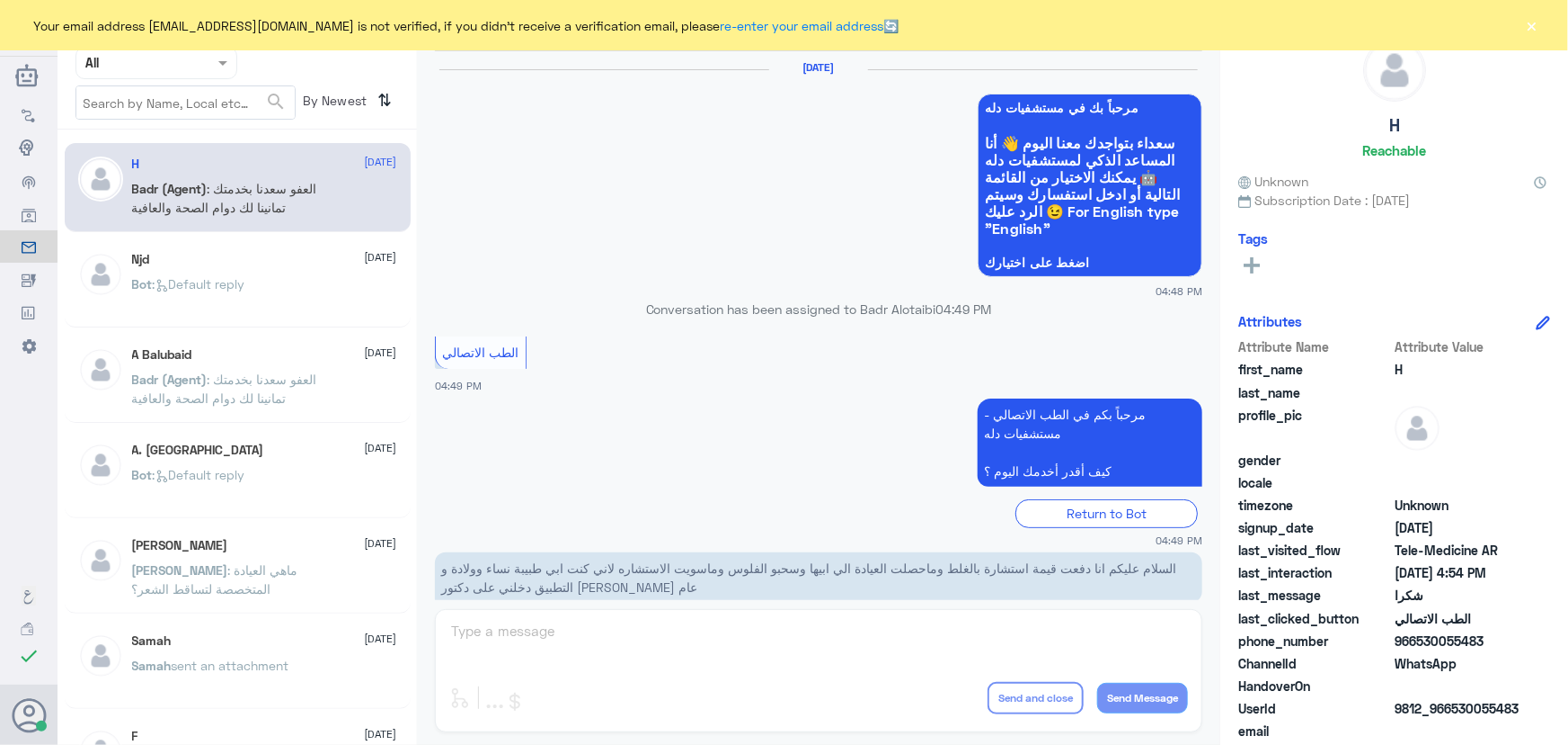
scroll to position [857, 0]
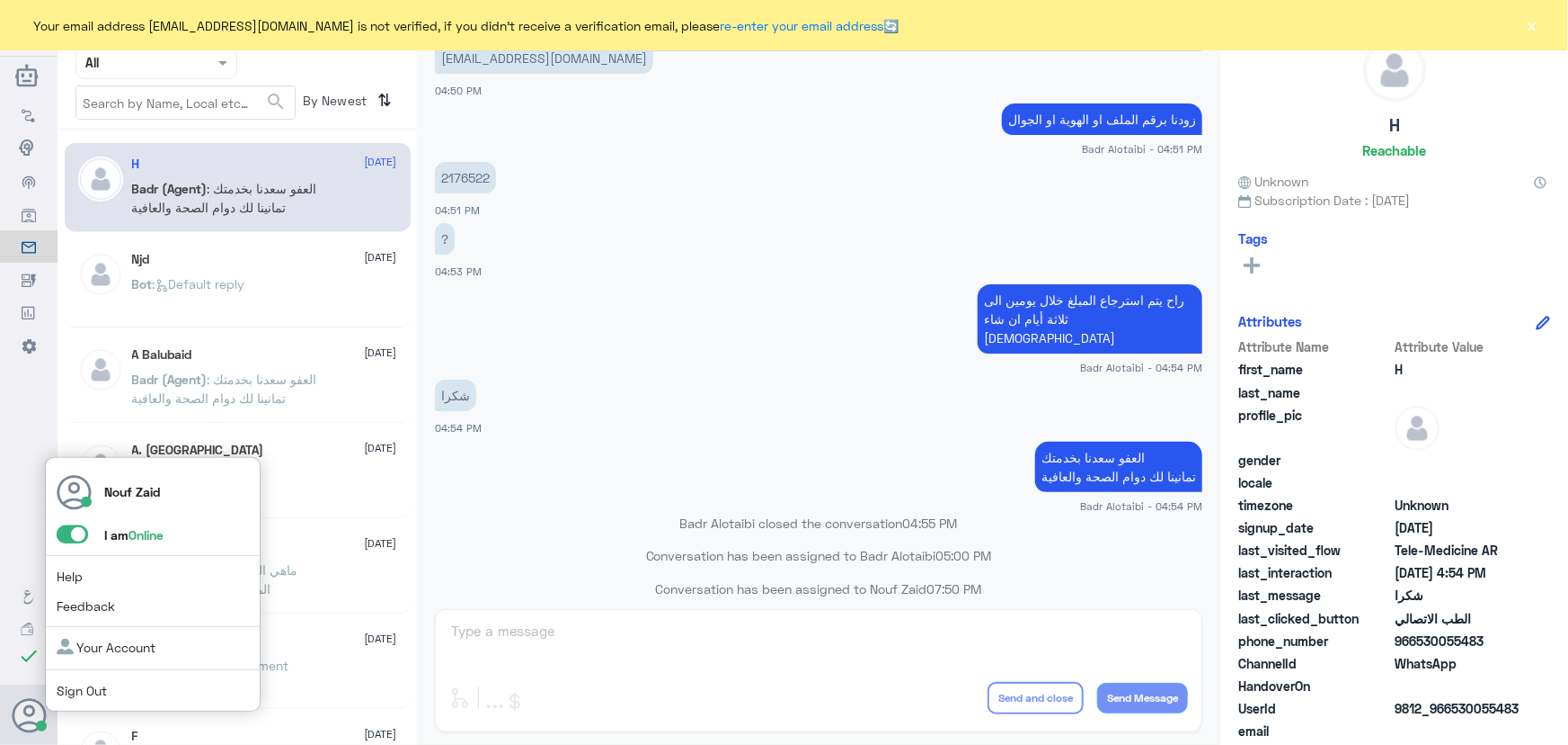
click at [67, 537] on span at bounding box center [72, 534] width 32 height 18
click at [0, 0] on input "checkbox" at bounding box center [0, 0] width 0 height 0
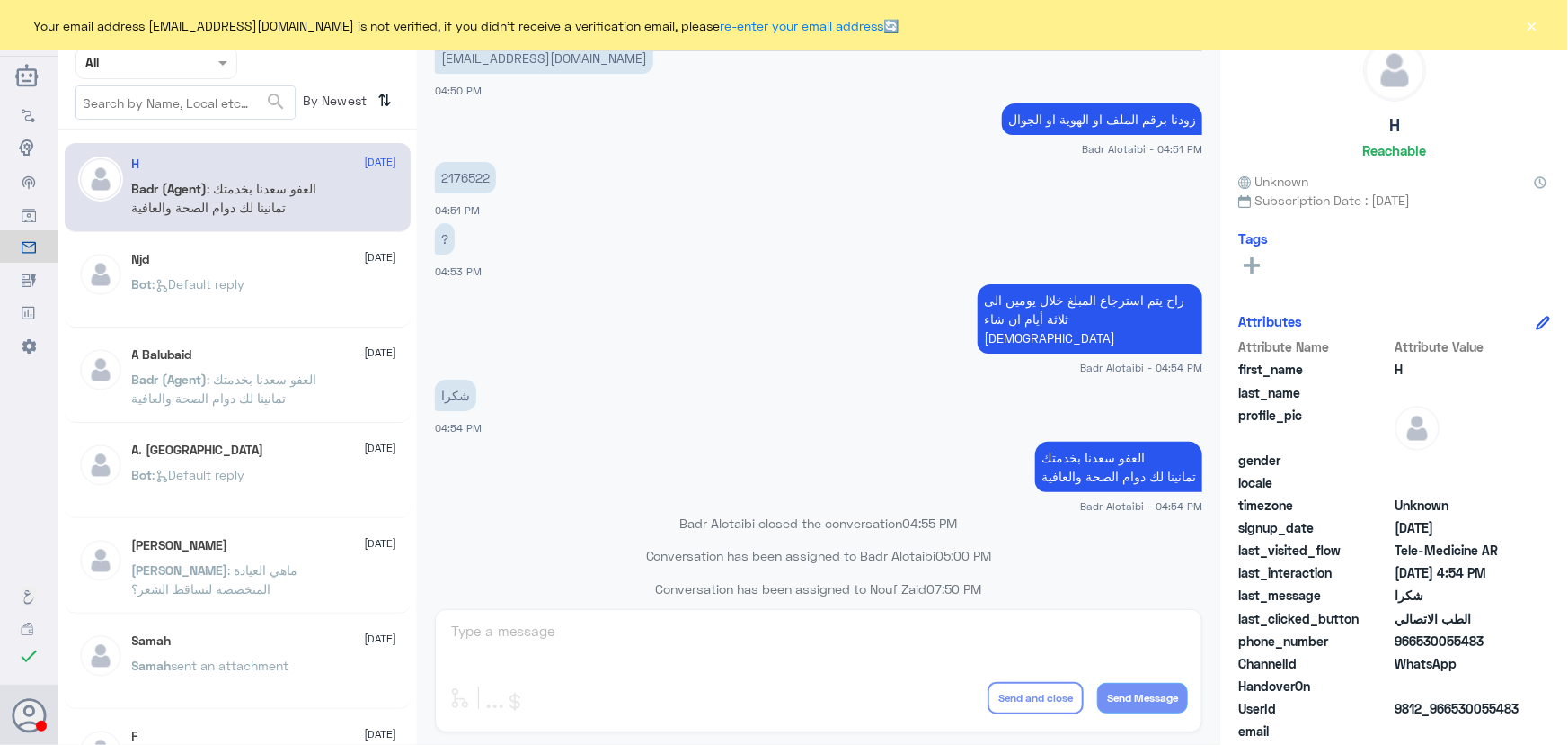
click at [1535, 32] on button "×" at bounding box center [1532, 25] width 18 height 18
